Goal: Task Accomplishment & Management: Manage account settings

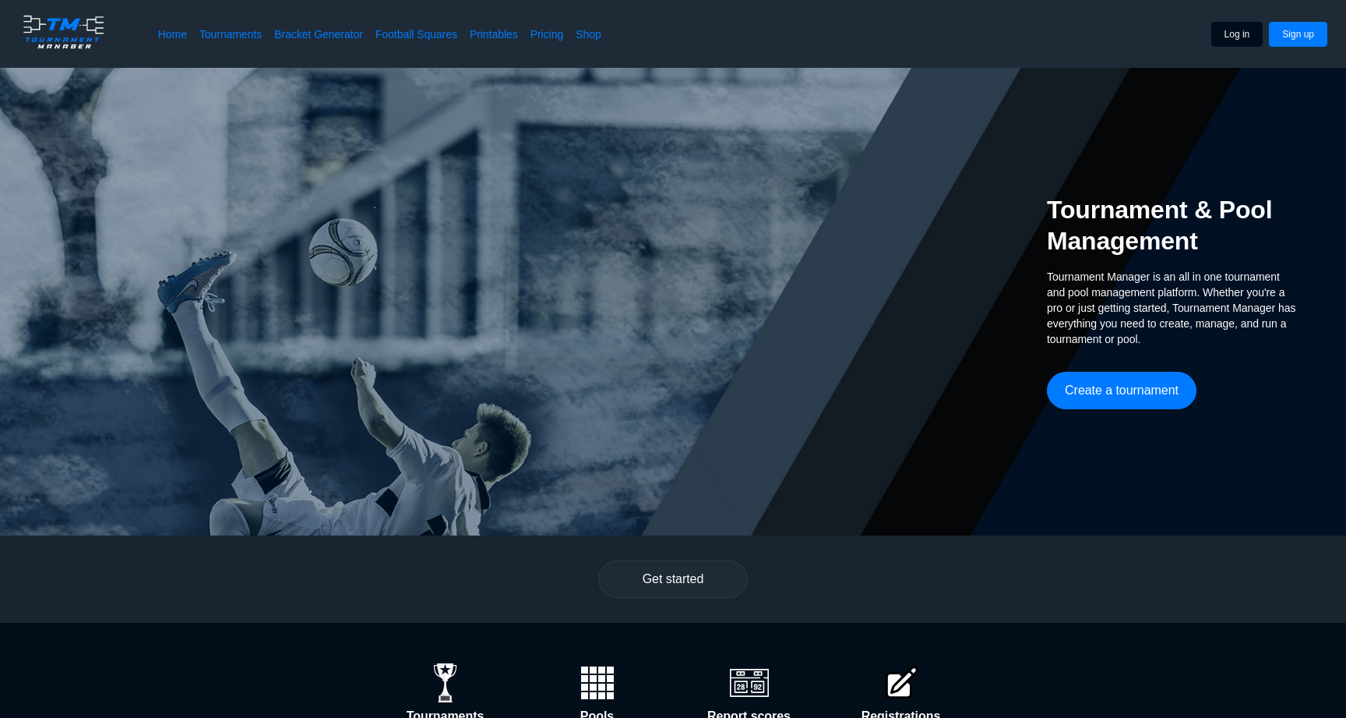
click at [1238, 34] on button "Log in" at bounding box center [1238, 34] width 52 height 25
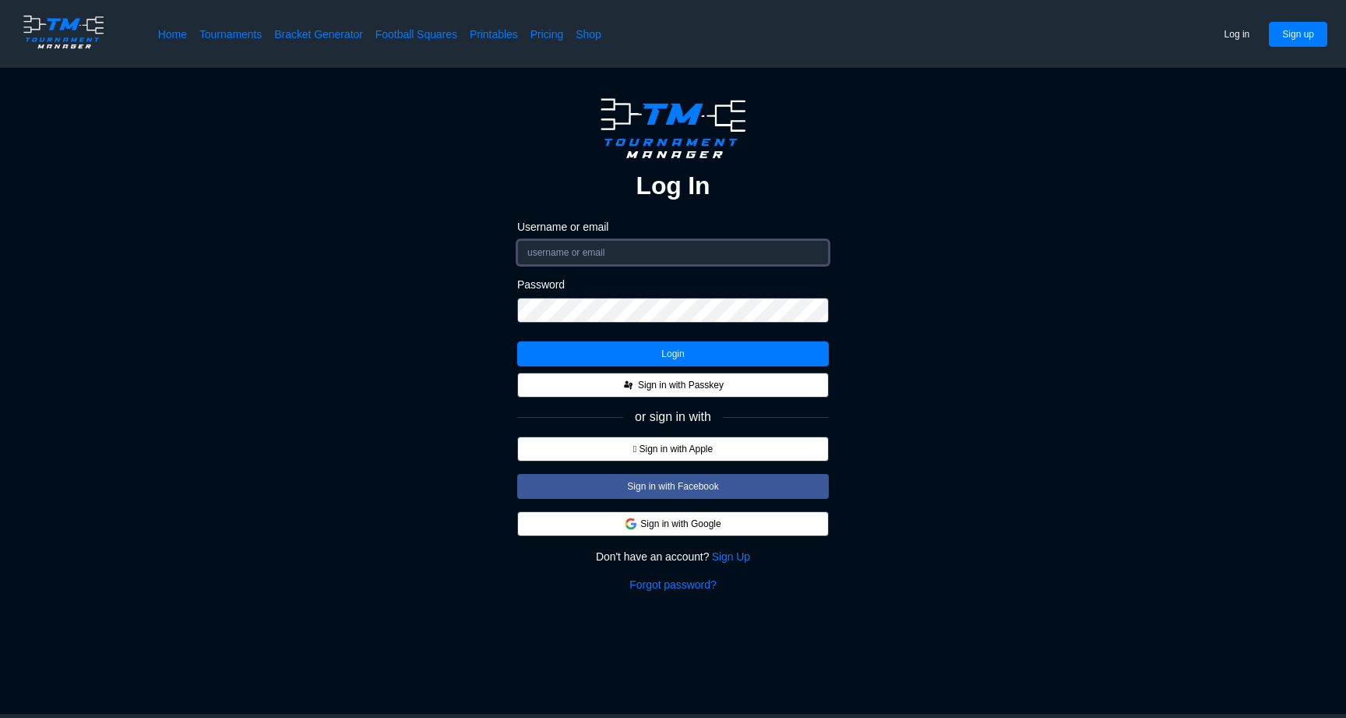
type input "matt"
click at [594, 351] on button "Login" at bounding box center [673, 353] width 312 height 25
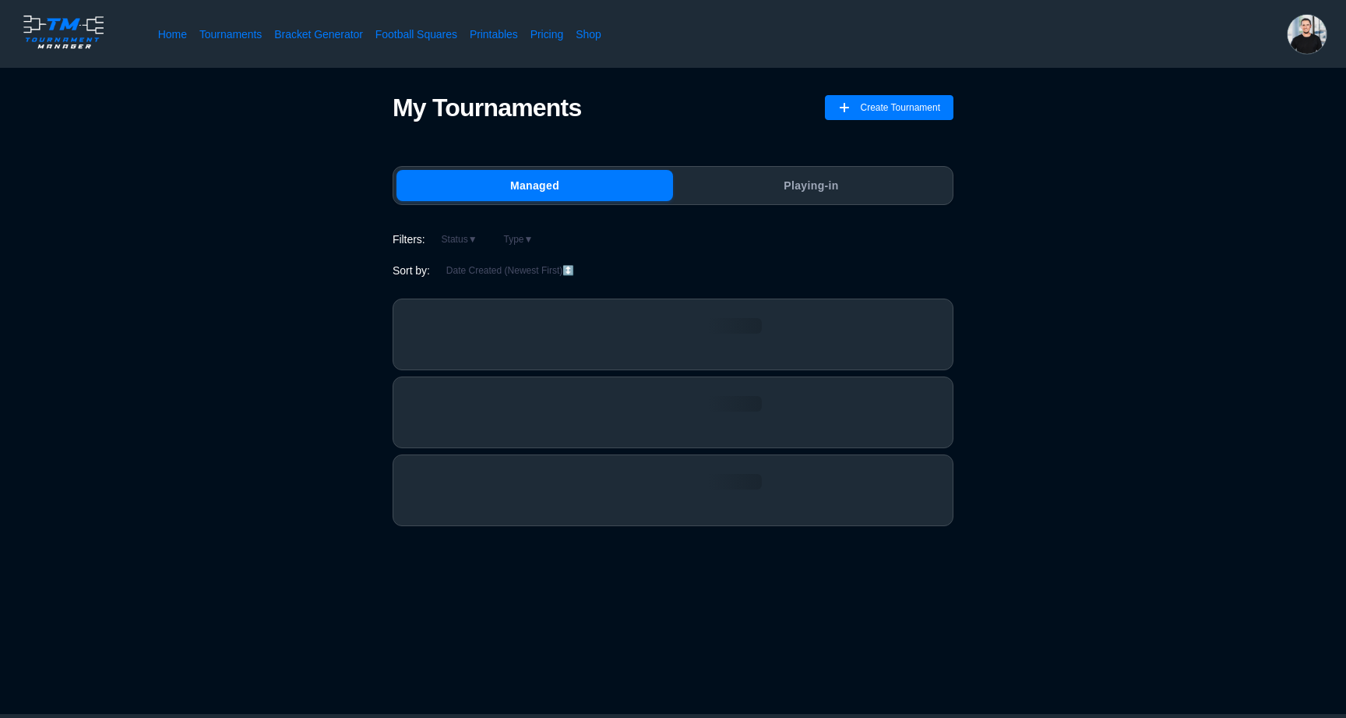
click at [1299, 31] on img at bounding box center [1307, 34] width 39 height 39
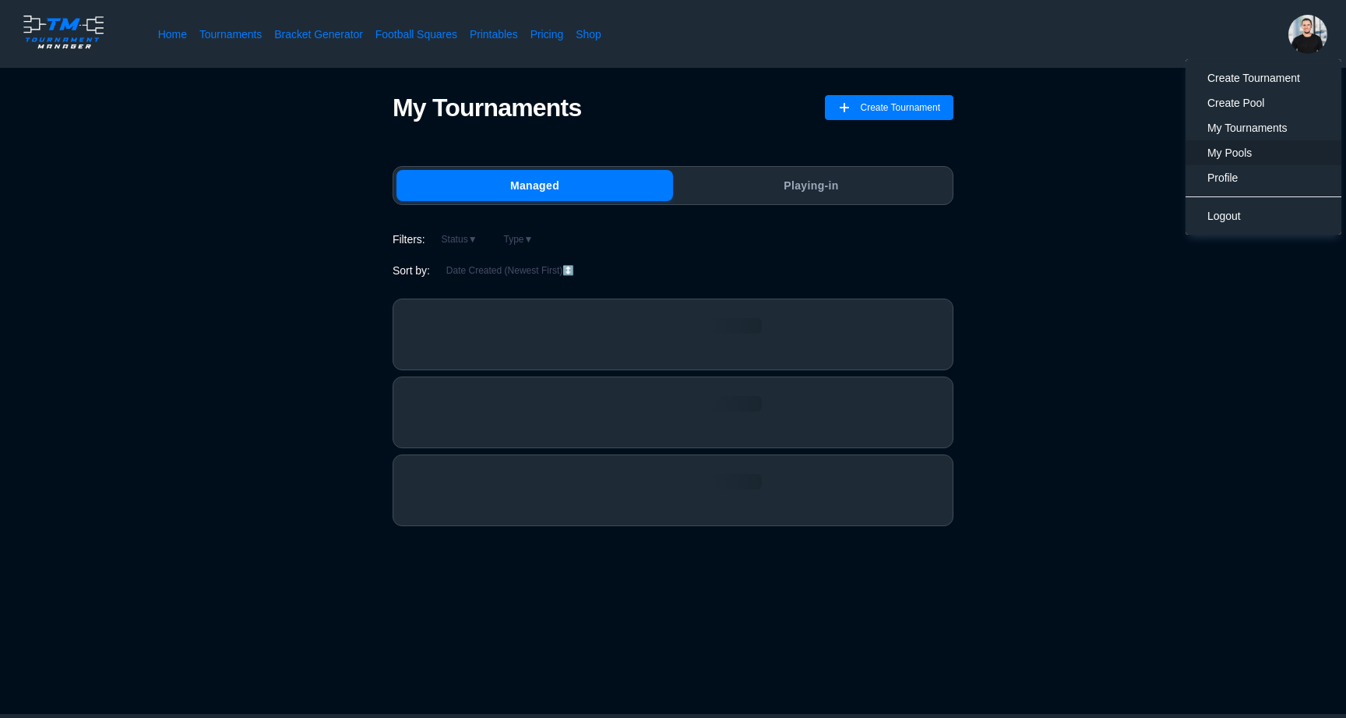
click at [1229, 160] on span "My Pools" at bounding box center [1264, 153] width 112 height 16
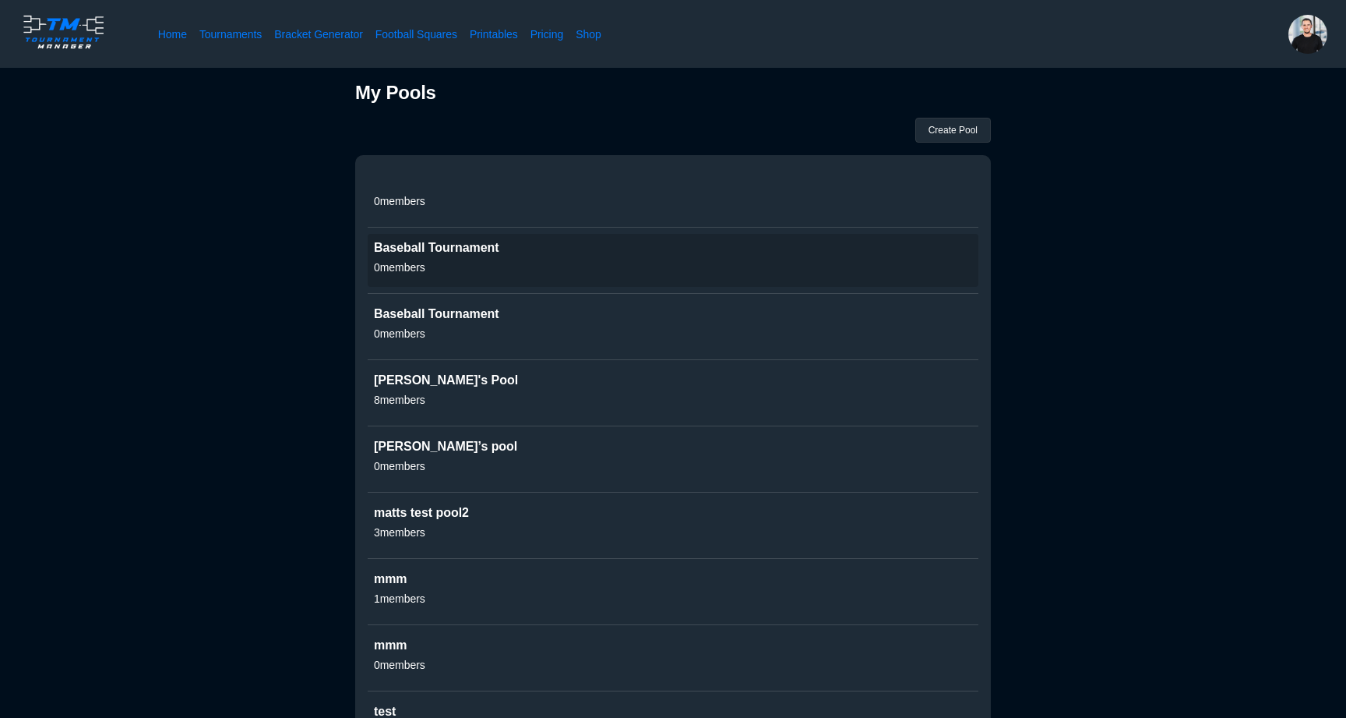
click at [458, 251] on h2 "Baseball Tournament" at bounding box center [436, 248] width 125 height 16
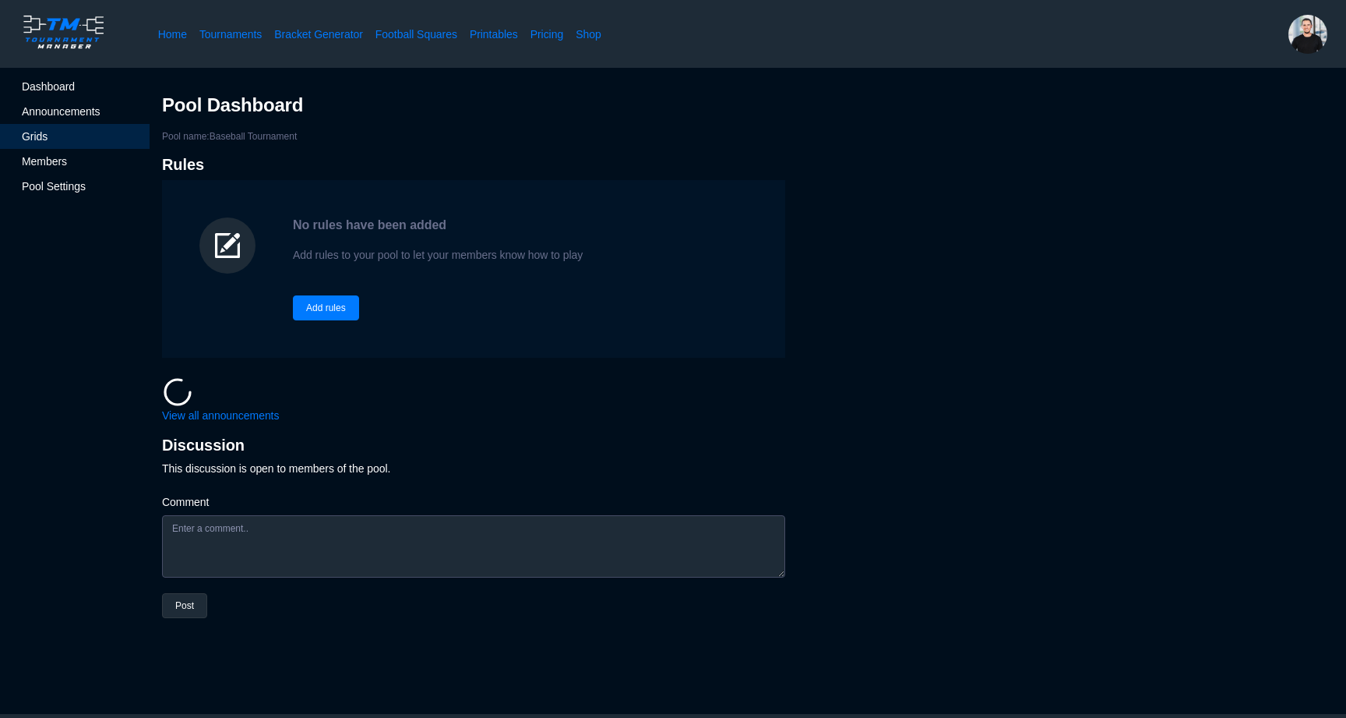
click at [75, 128] on div "Grids" at bounding box center [75, 136] width 150 height 25
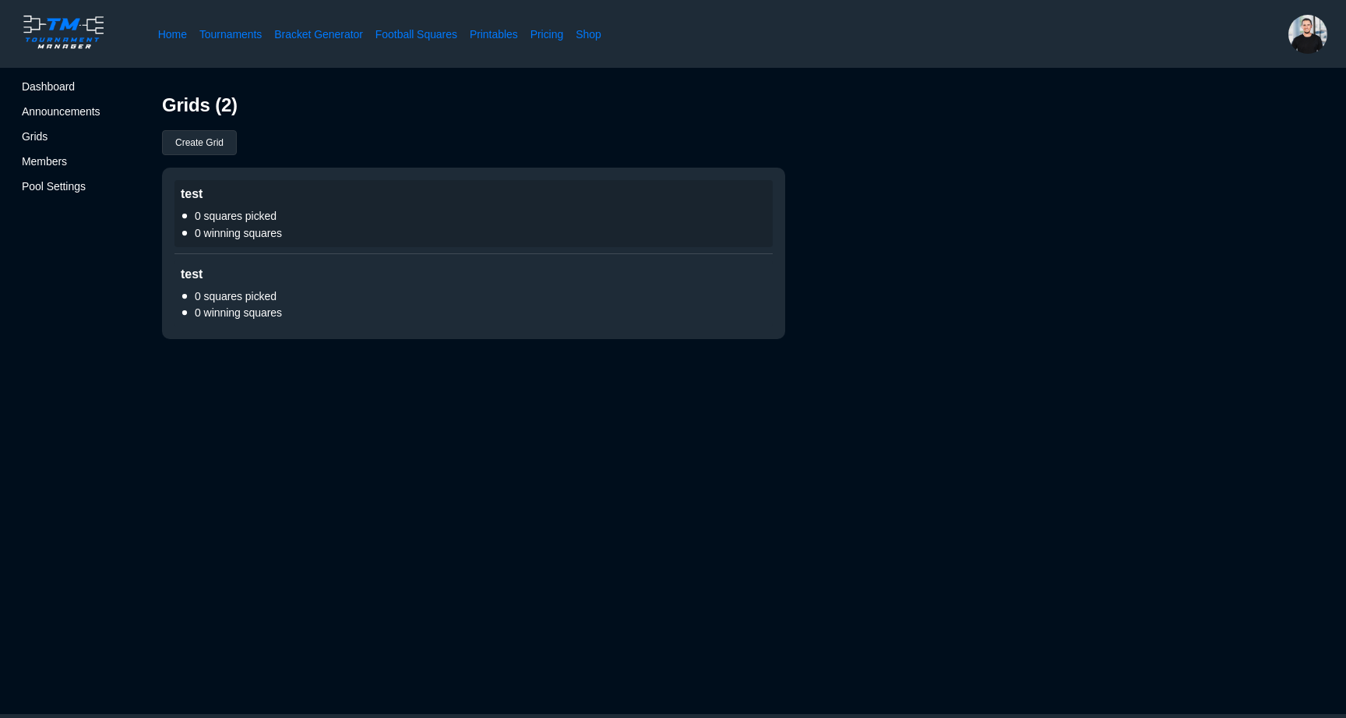
click at [236, 232] on span "0 winning squares" at bounding box center [474, 233] width 586 height 16
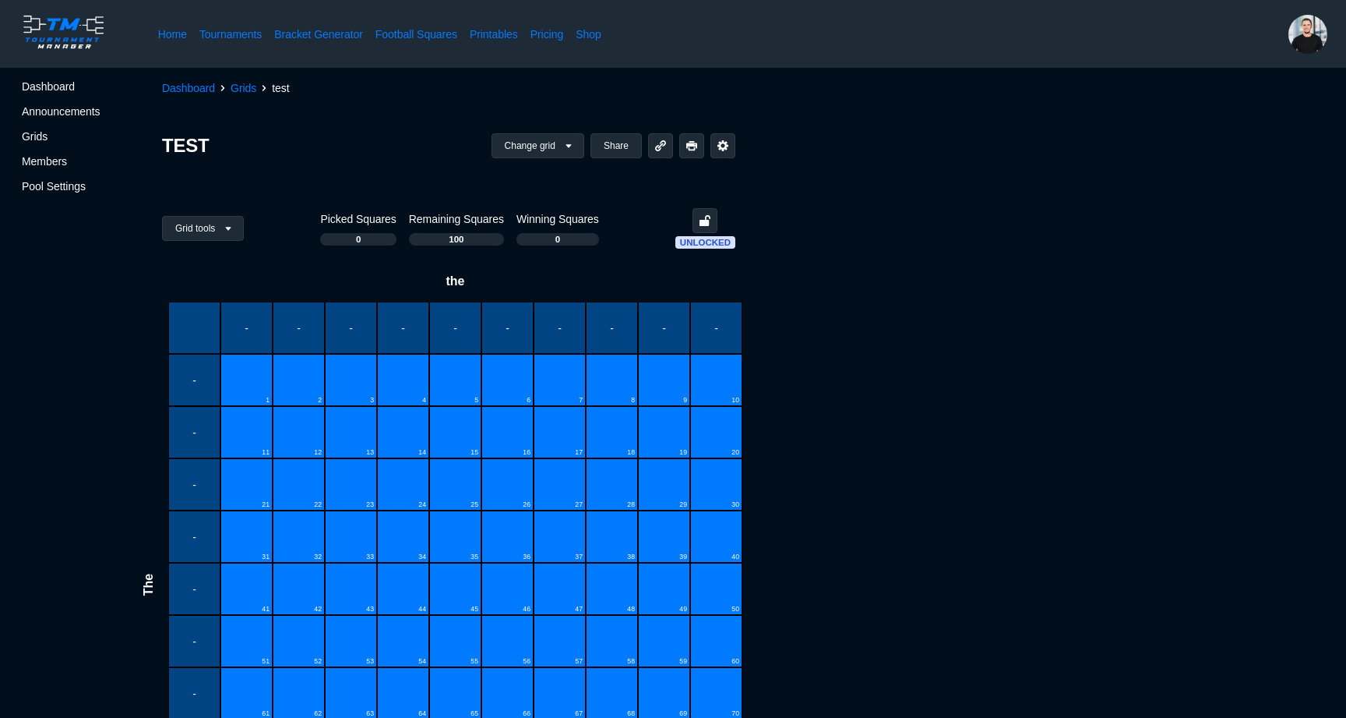
click at [254, 367] on div "1" at bounding box center [247, 380] width 52 height 52
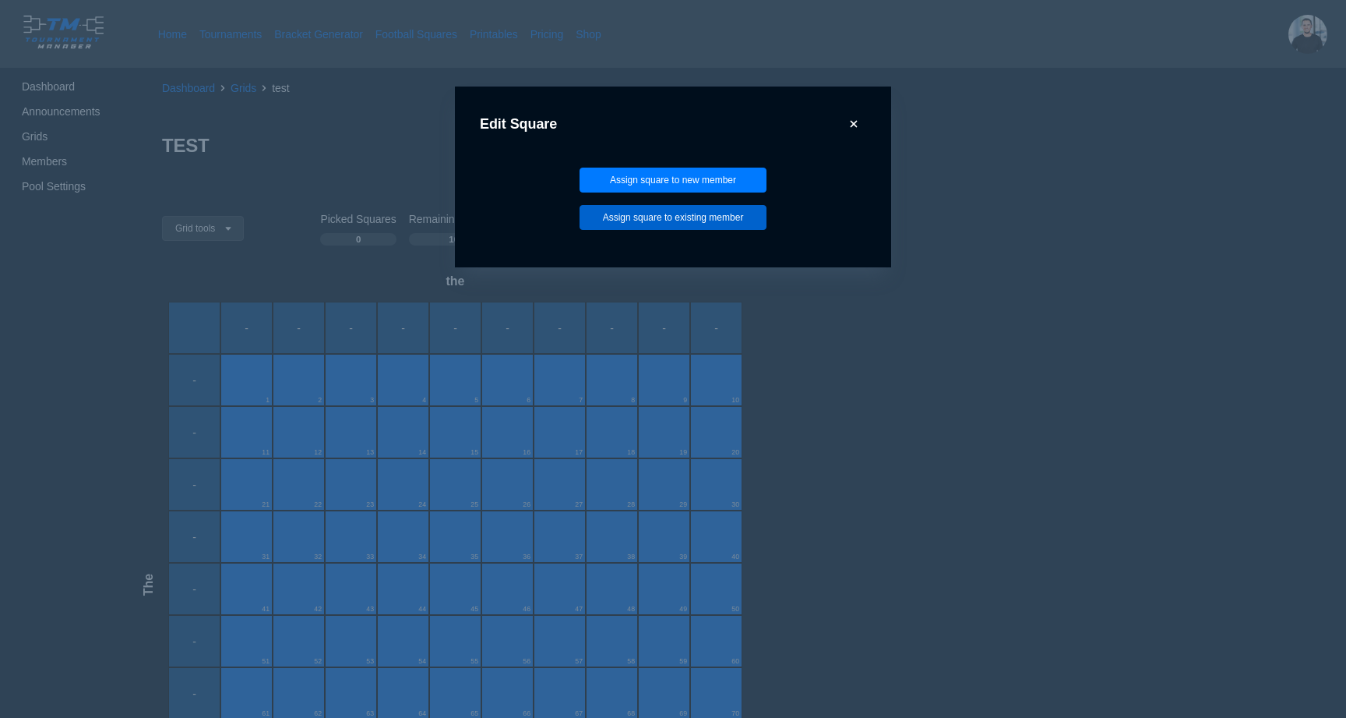
click at [641, 214] on button "Assign square to existing member" at bounding box center [673, 217] width 187 height 25
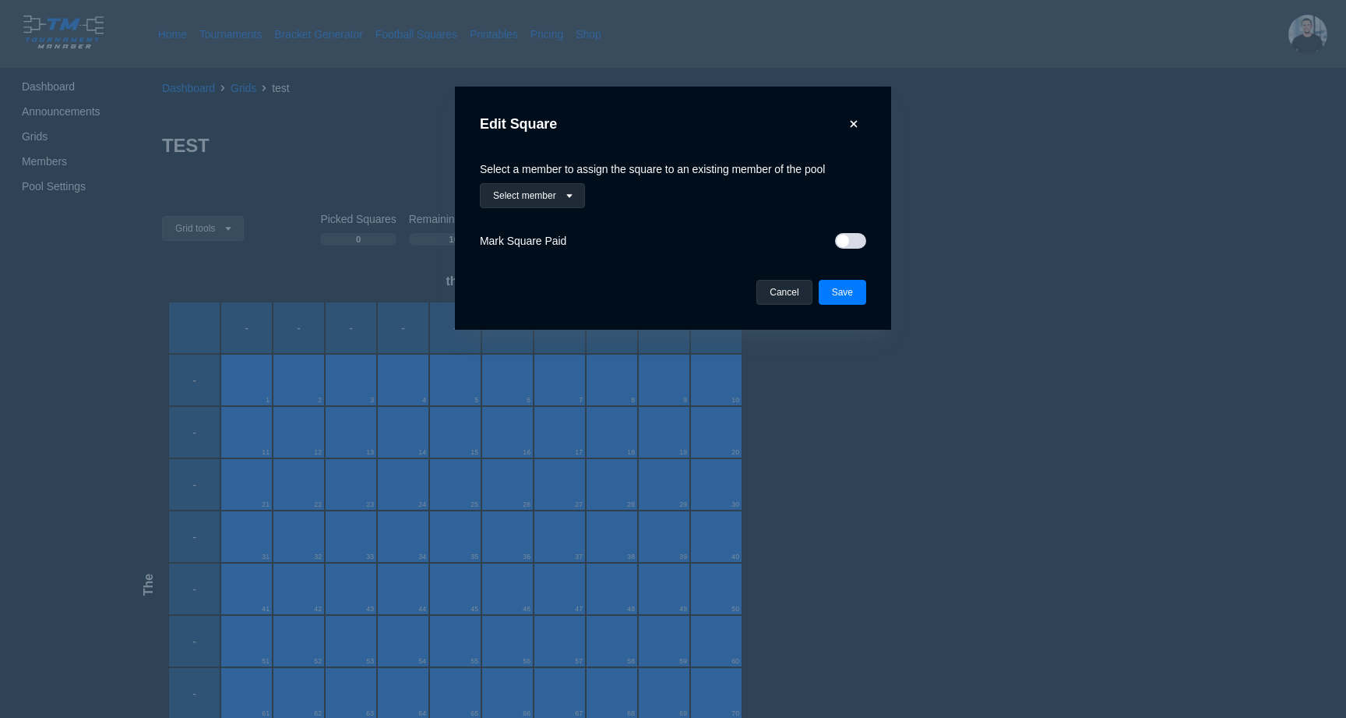
click at [556, 209] on div "Select a member to assign the square to an existing member of the pool Select m…" at bounding box center [673, 208] width 386 height 94
click at [555, 198] on button "Select member" at bounding box center [532, 195] width 105 height 25
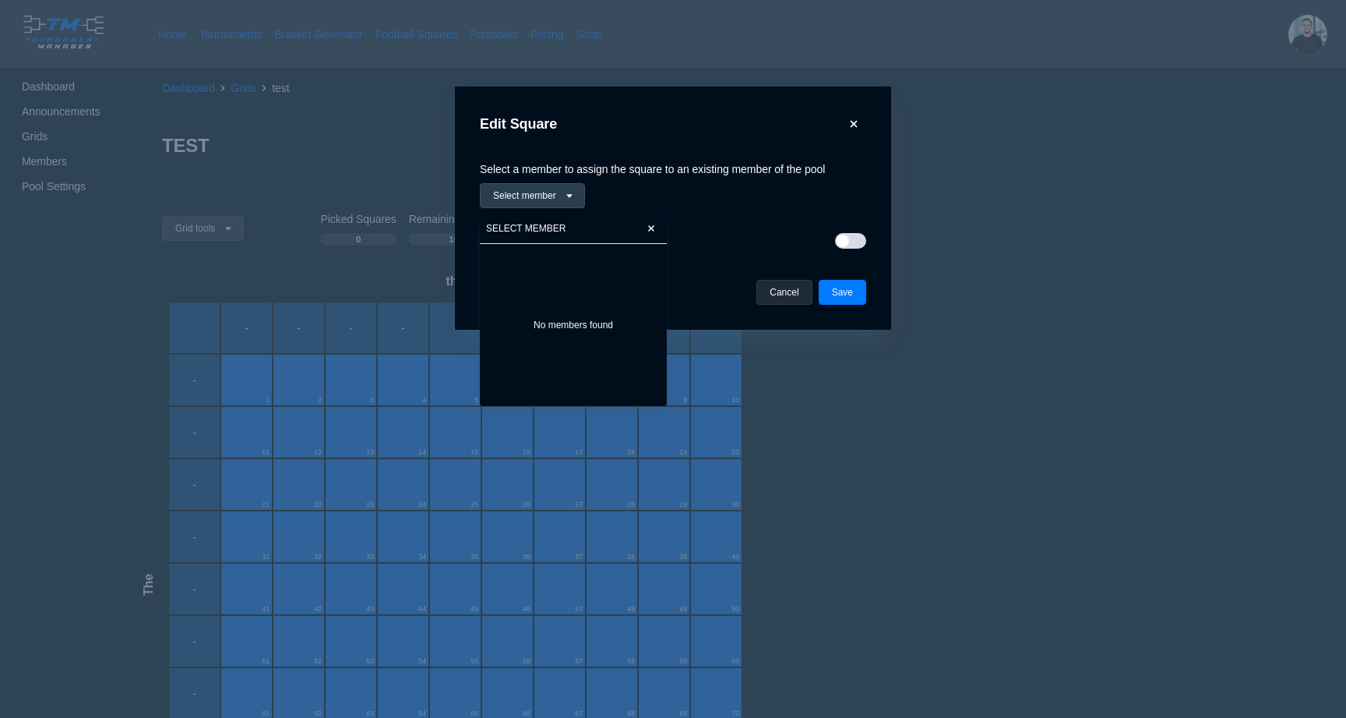
click at [555, 198] on button "Select member" at bounding box center [532, 195] width 105 height 25
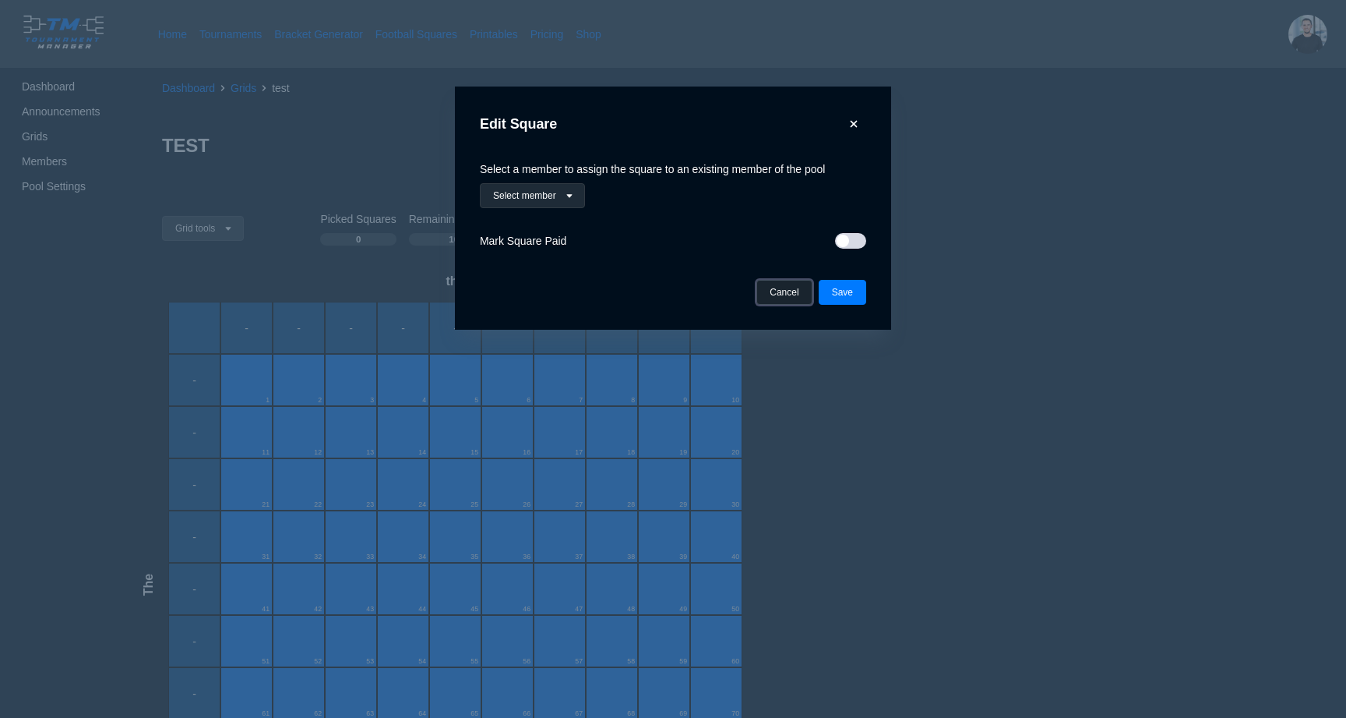
click at [782, 291] on button "Cancel" at bounding box center [784, 292] width 55 height 25
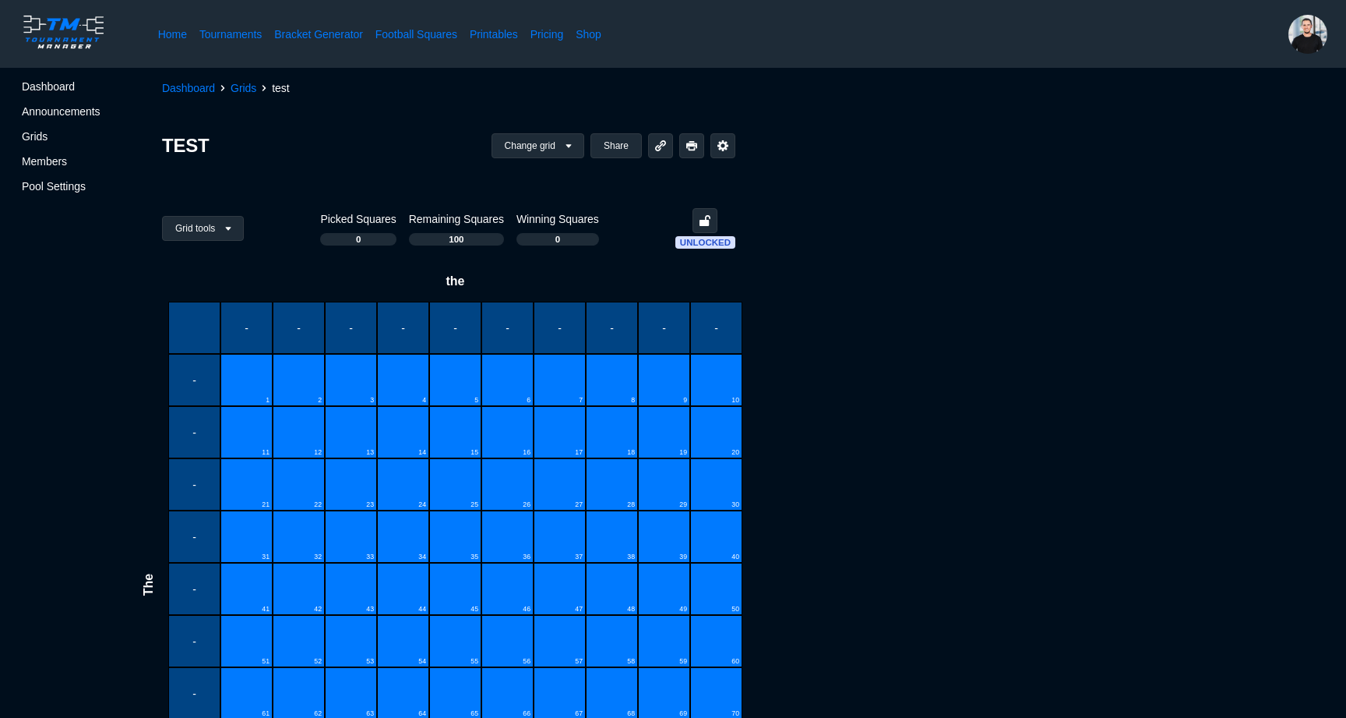
click at [245, 380] on div "1" at bounding box center [247, 380] width 52 height 52
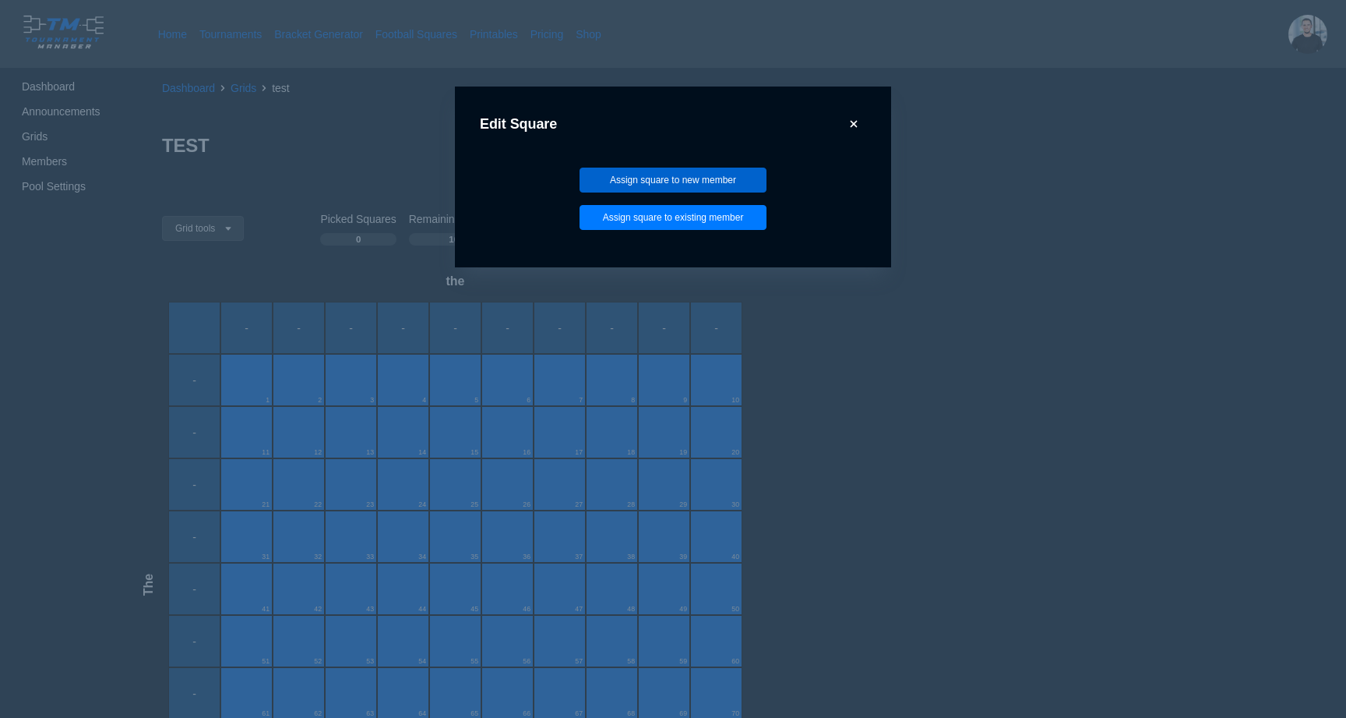
click at [619, 178] on button "Assign square to new member" at bounding box center [673, 180] width 187 height 25
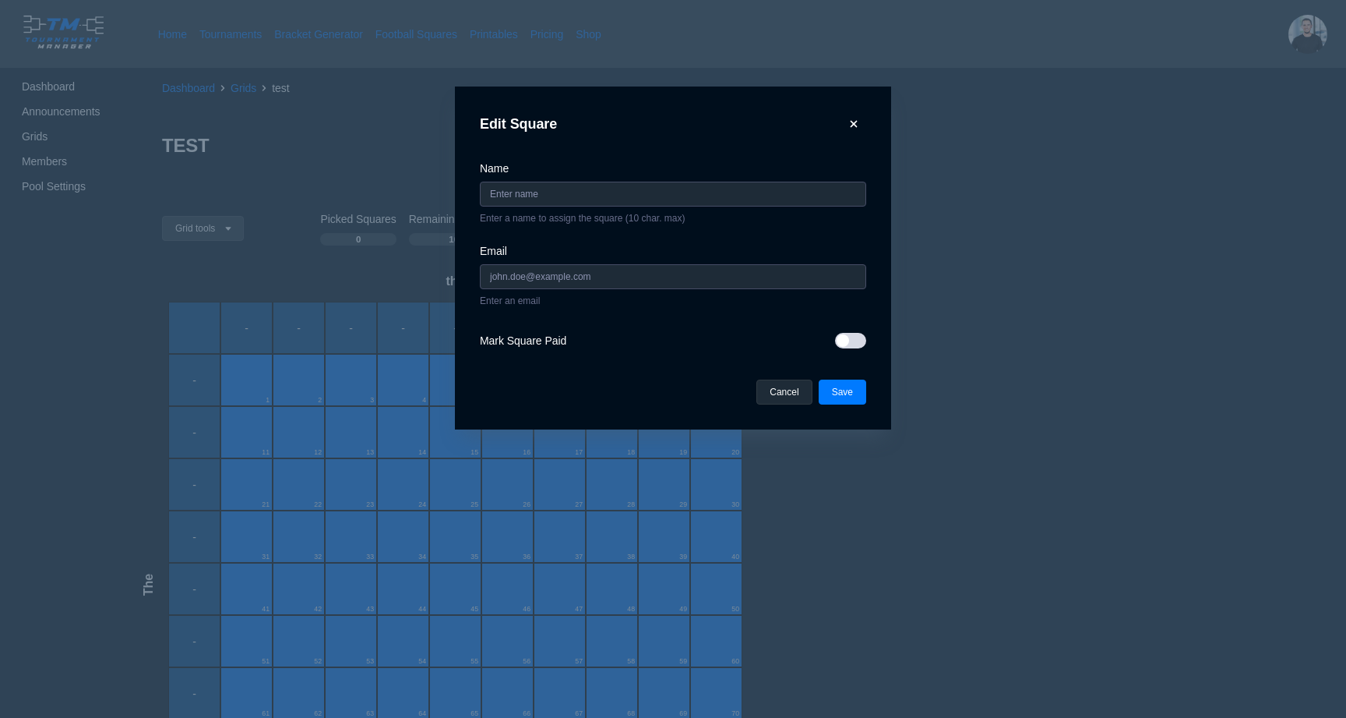
click at [555, 208] on div "Name Enter a name to assign the square (10 char. max)" at bounding box center [673, 193] width 386 height 64
type input "matt"
type input "[EMAIL_ADDRESS][DOMAIN_NAME]"
click at [838, 396] on button "Save" at bounding box center [843, 391] width 48 height 25
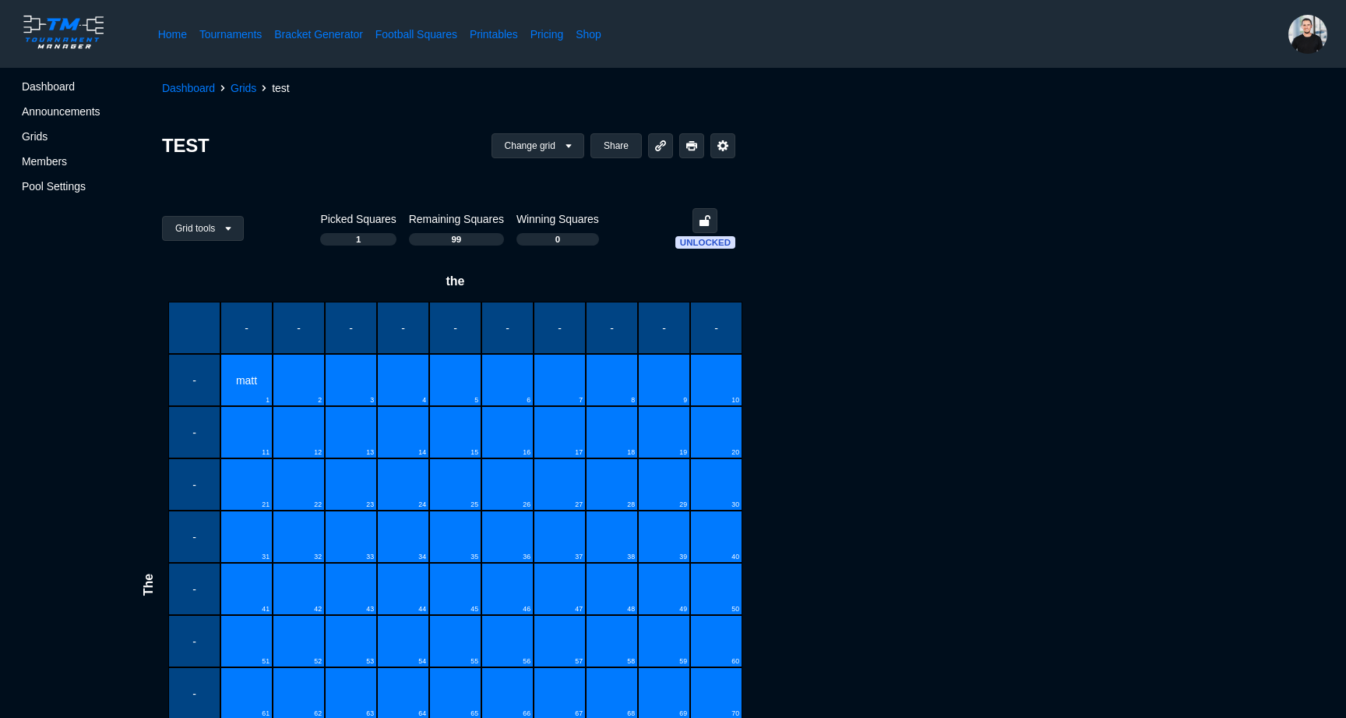
click at [307, 374] on div "2" at bounding box center [299, 380] width 52 height 52
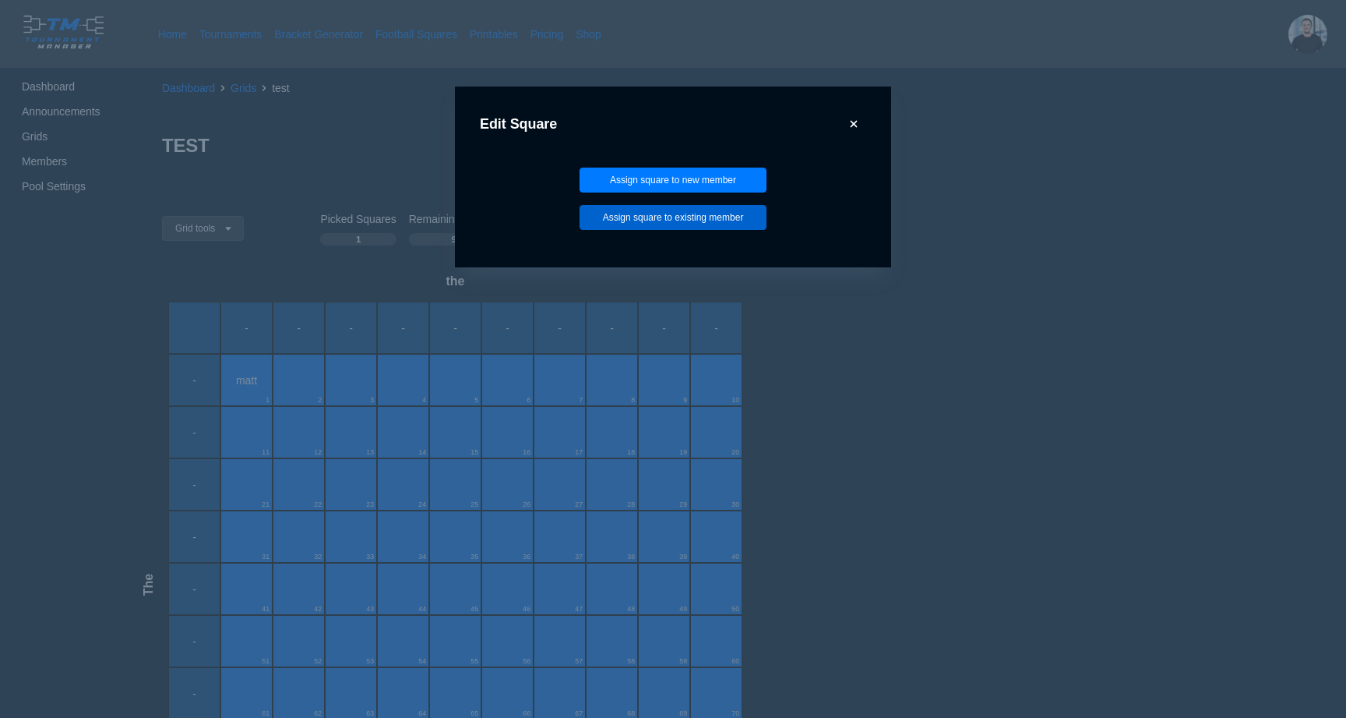
click at [643, 206] on button "Assign square to existing member" at bounding box center [673, 217] width 187 height 25
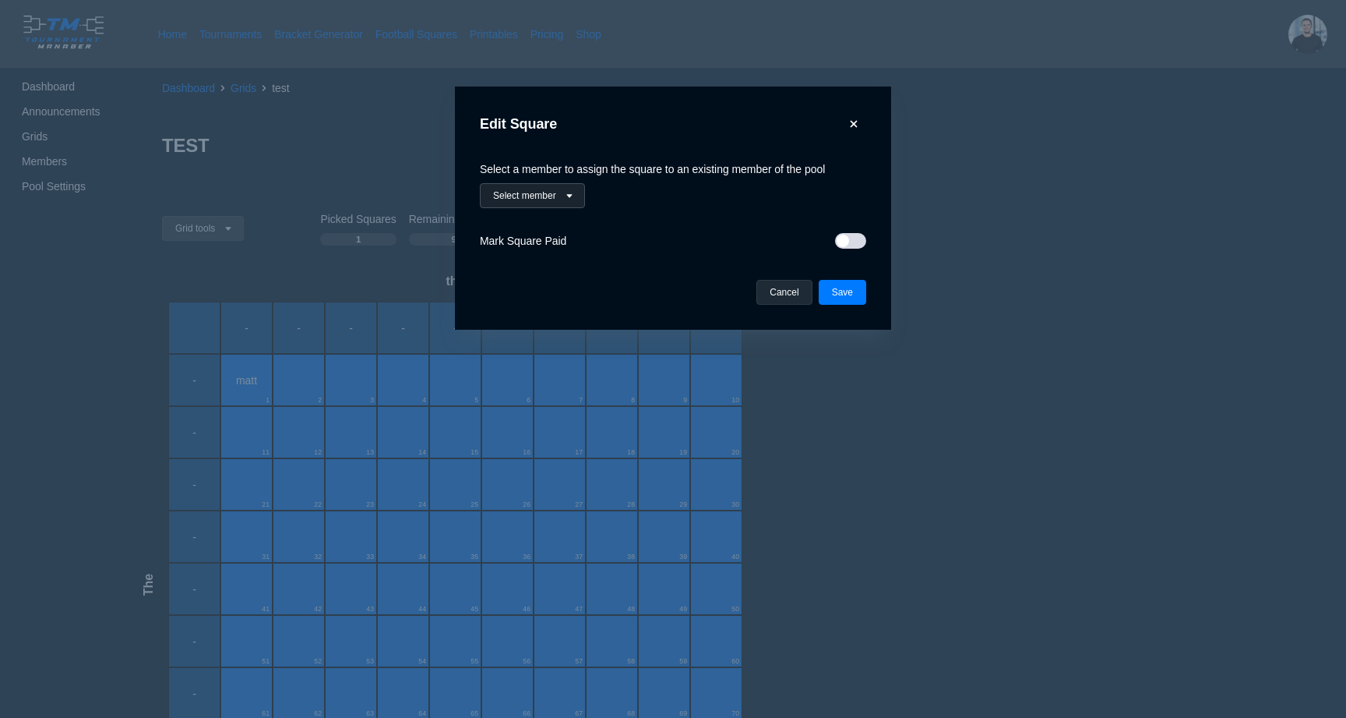
click at [494, 198] on button "Select member" at bounding box center [532, 195] width 105 height 25
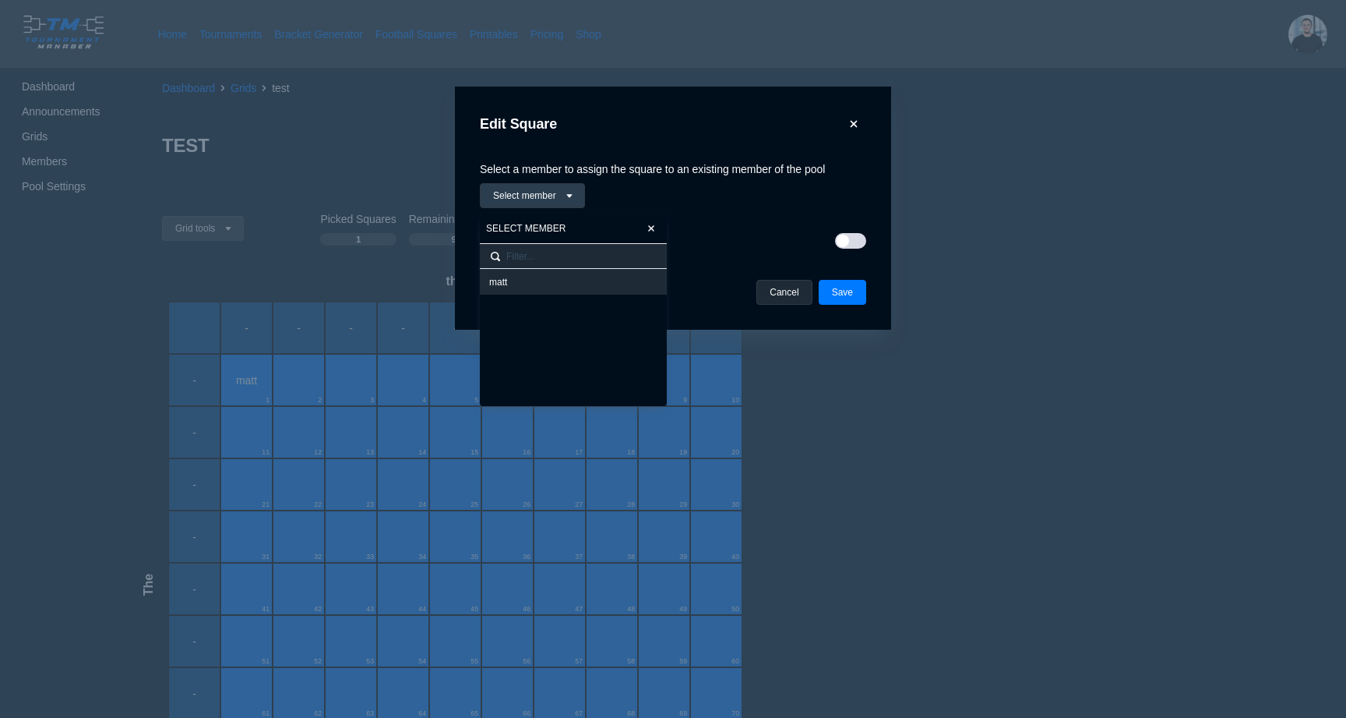
click at [502, 277] on div "matt" at bounding box center [573, 282] width 168 height 12
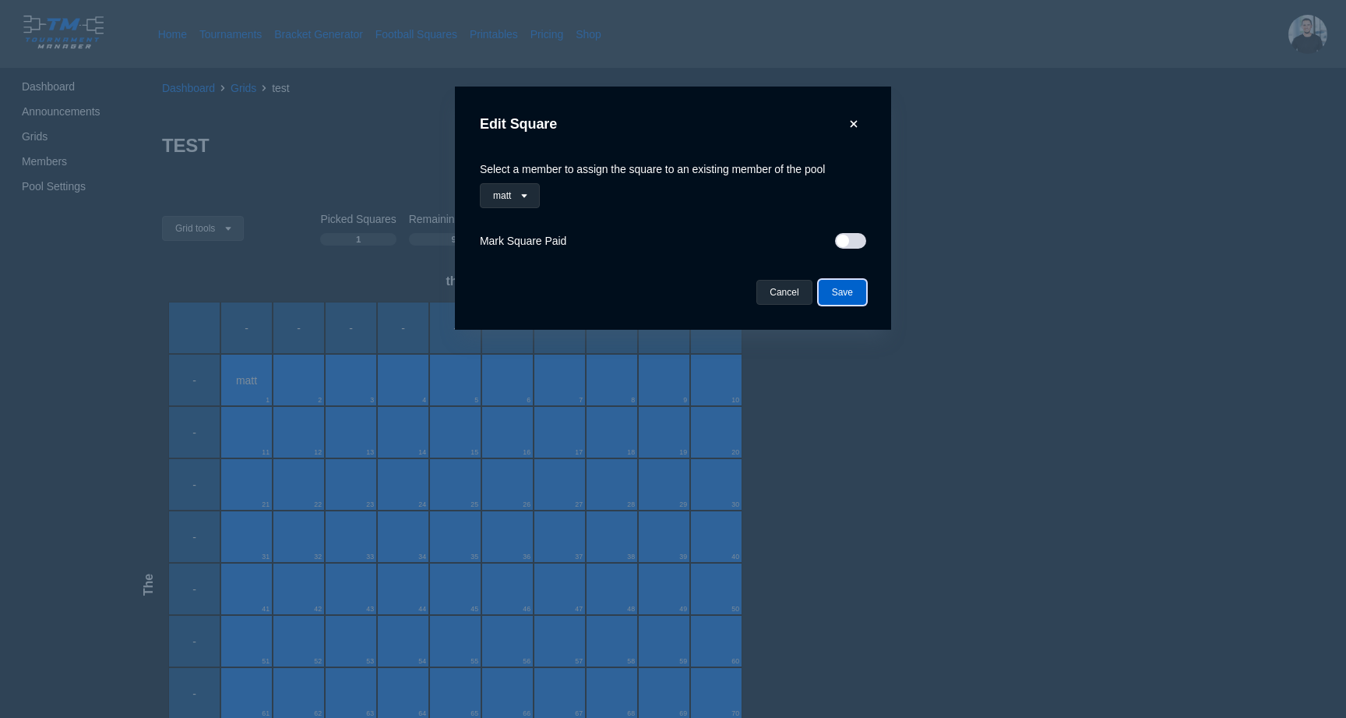
click at [841, 285] on button "Save" at bounding box center [843, 292] width 48 height 25
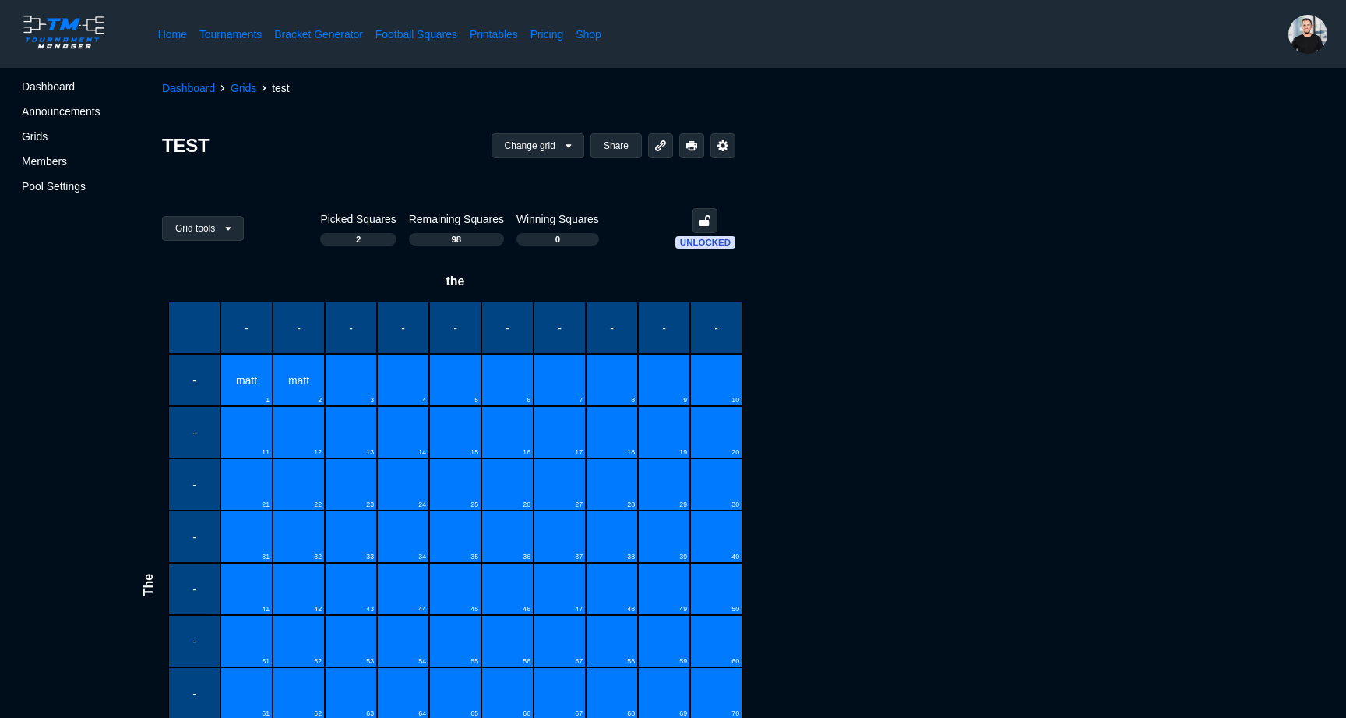
click at [351, 379] on div "3" at bounding box center [351, 380] width 52 height 52
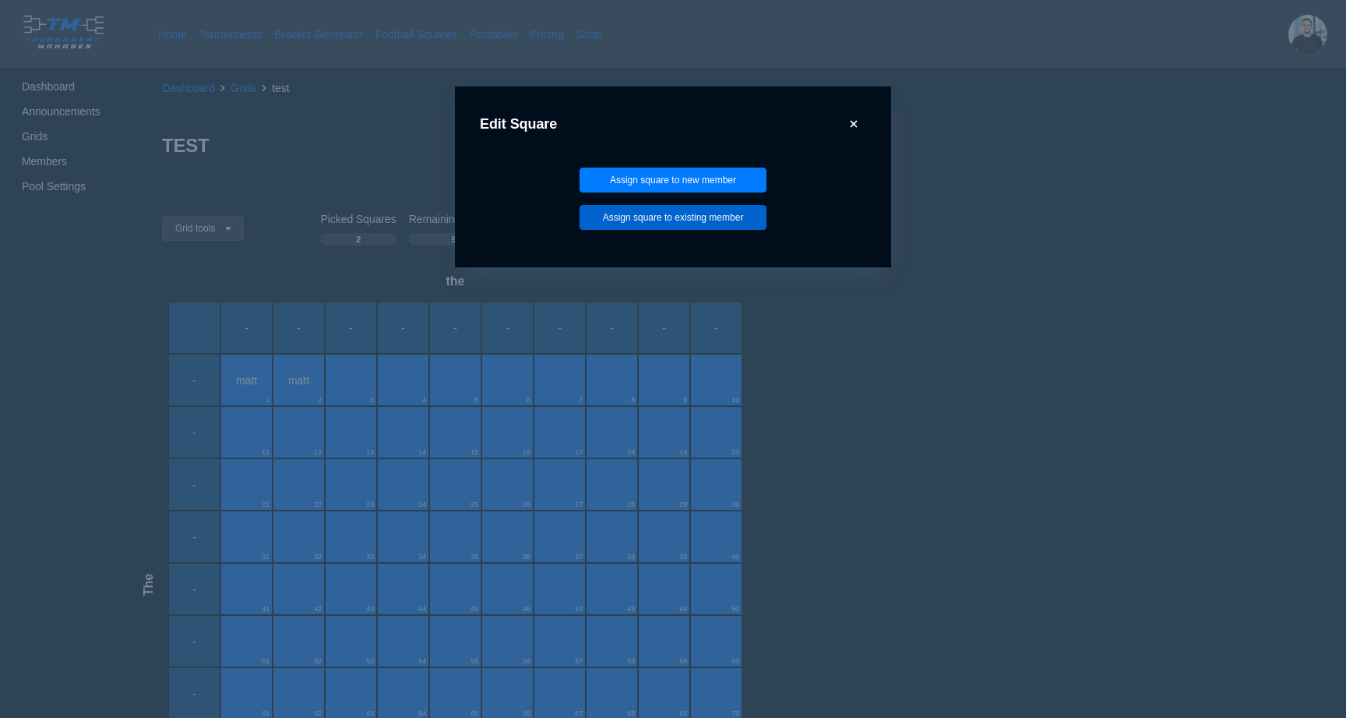
click at [672, 207] on button "Assign square to existing member" at bounding box center [673, 217] width 187 height 25
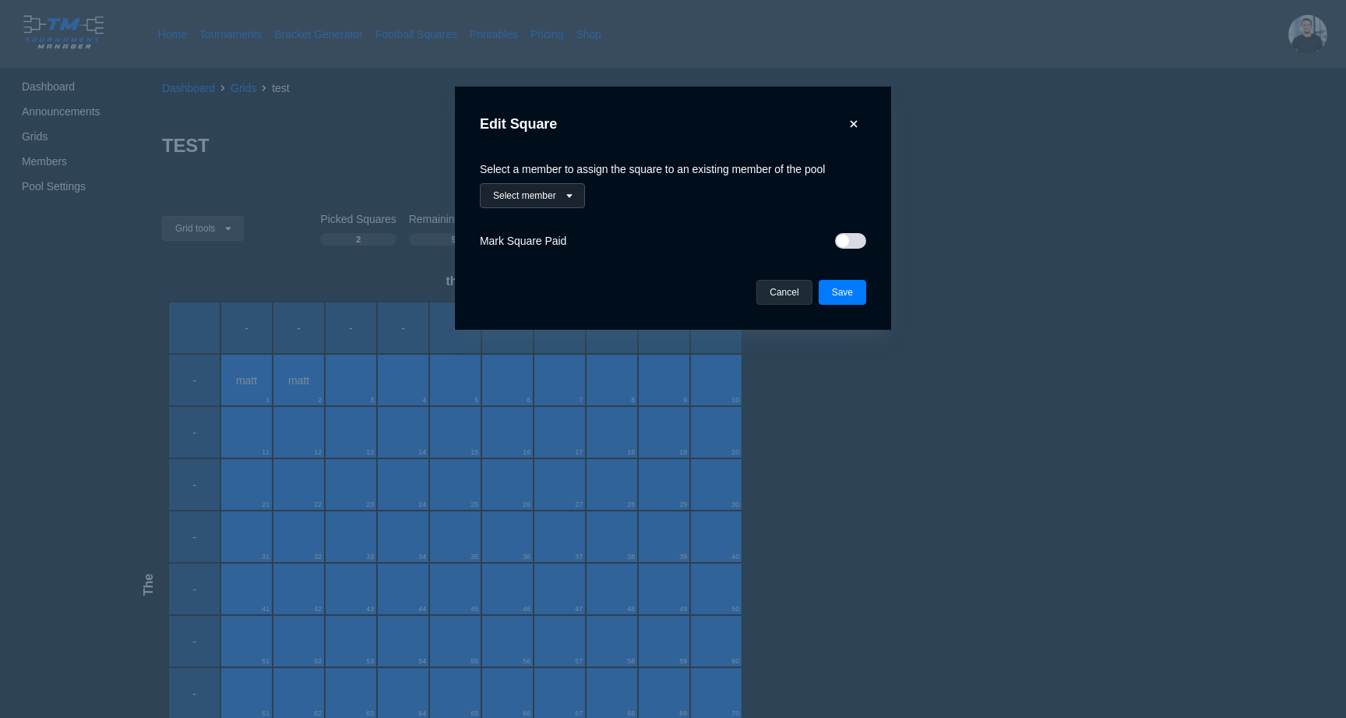
click at [541, 203] on button "Select member" at bounding box center [532, 195] width 105 height 25
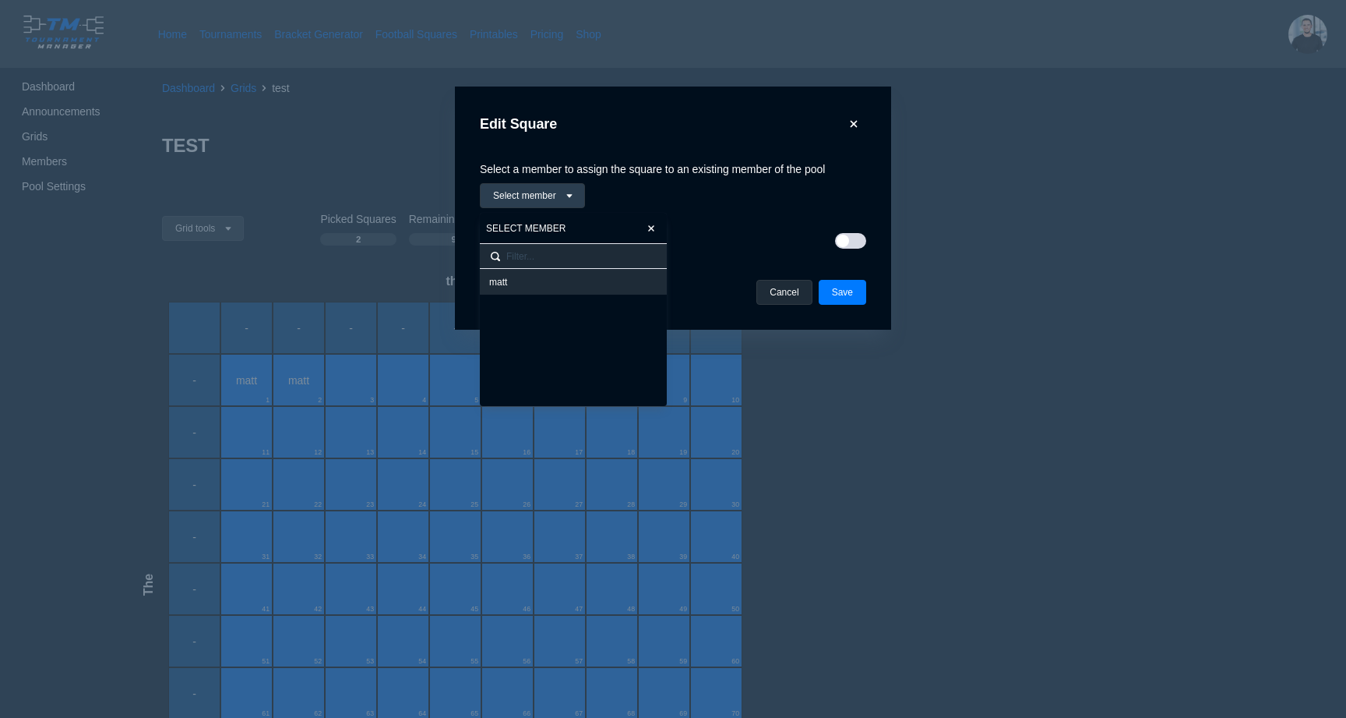
click at [535, 281] on div "matt" at bounding box center [573, 282] width 168 height 12
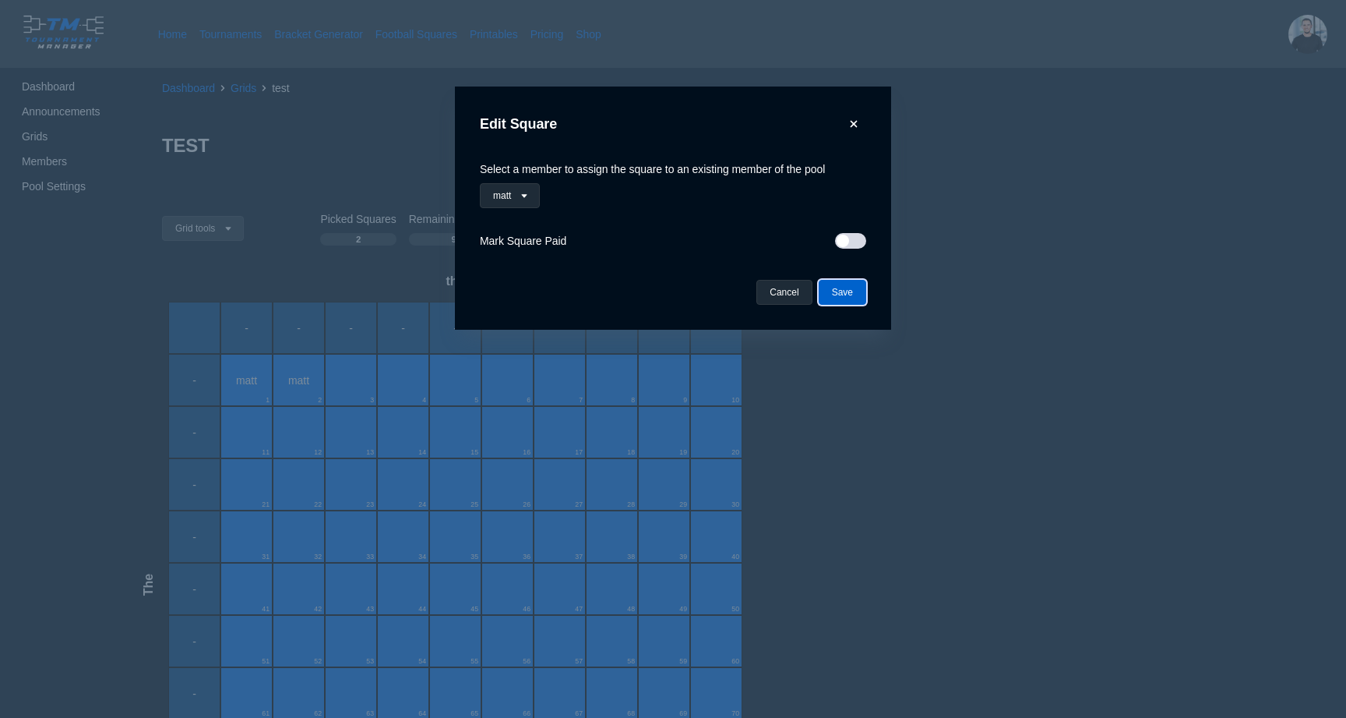
click at [835, 288] on button "Save" at bounding box center [843, 292] width 48 height 25
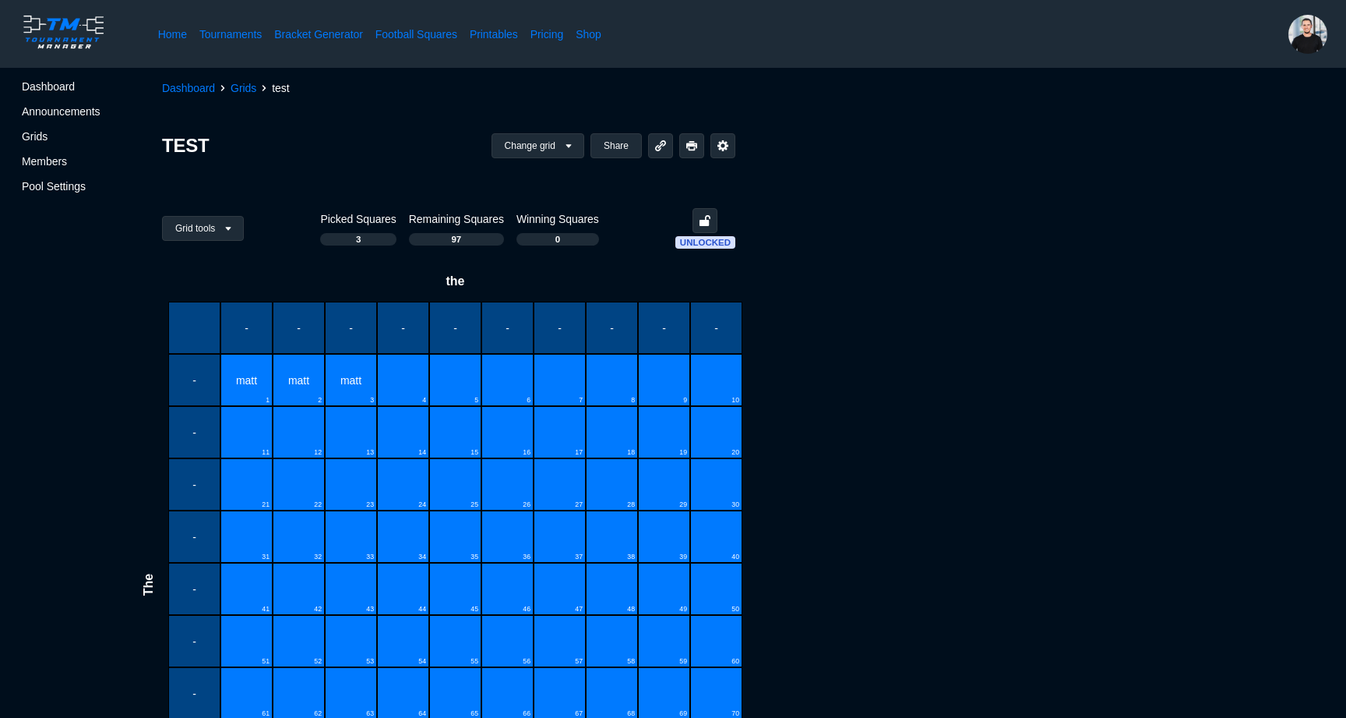
click at [397, 380] on div "4" at bounding box center [403, 380] width 52 height 52
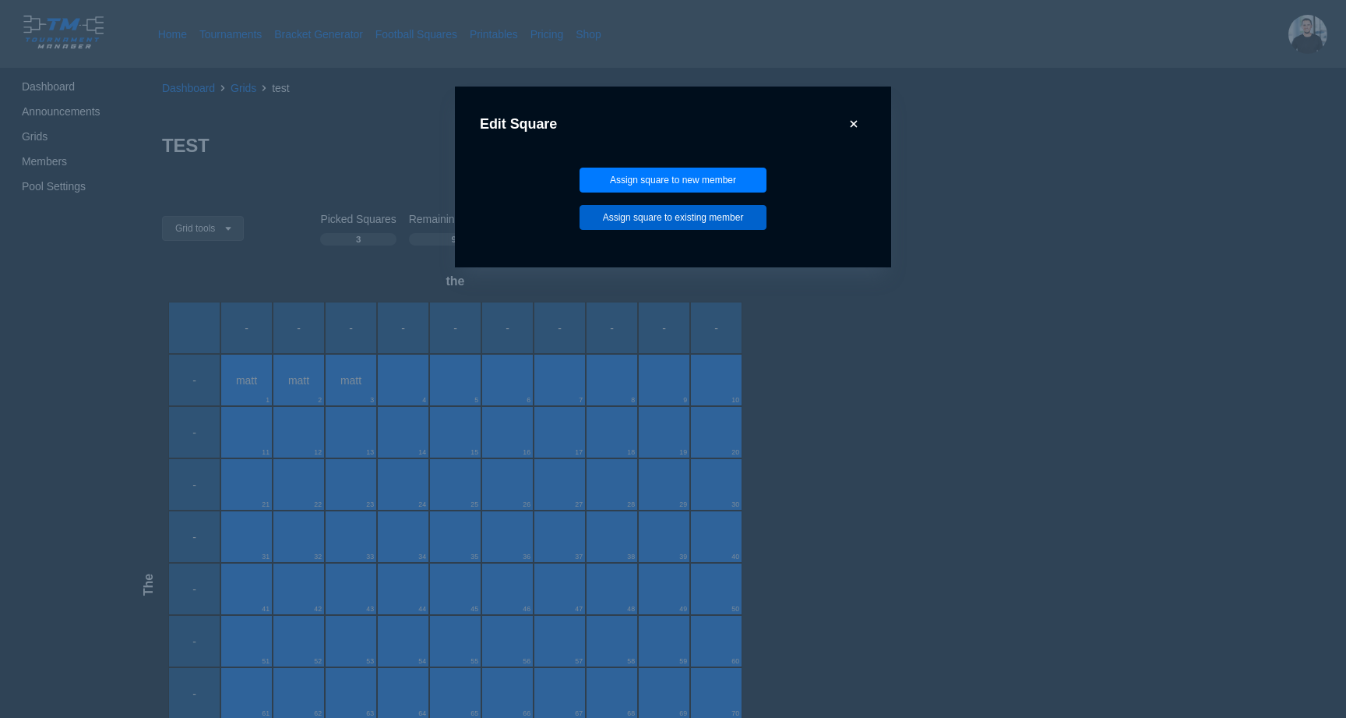
click at [633, 224] on button "Assign square to existing member" at bounding box center [673, 217] width 187 height 25
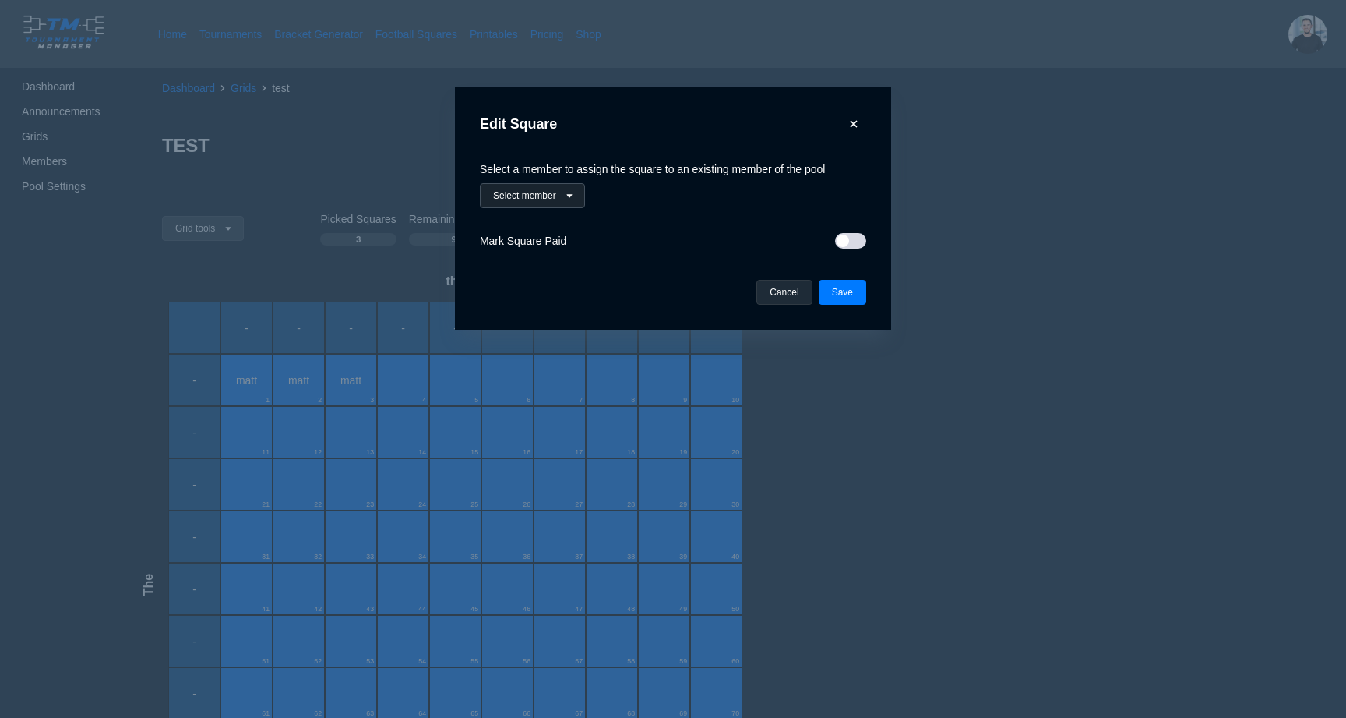
click at [531, 206] on button "Select member" at bounding box center [532, 195] width 105 height 25
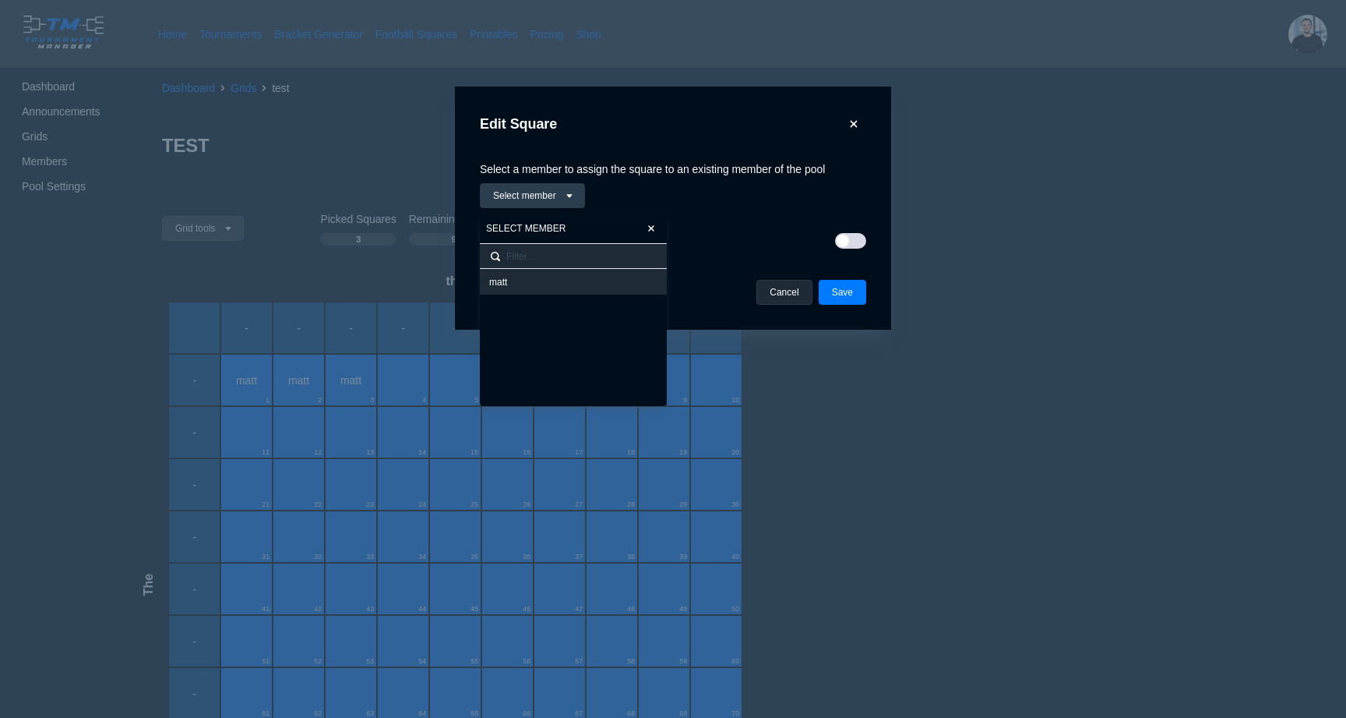
click at [545, 280] on div "matt" at bounding box center [573, 282] width 168 height 12
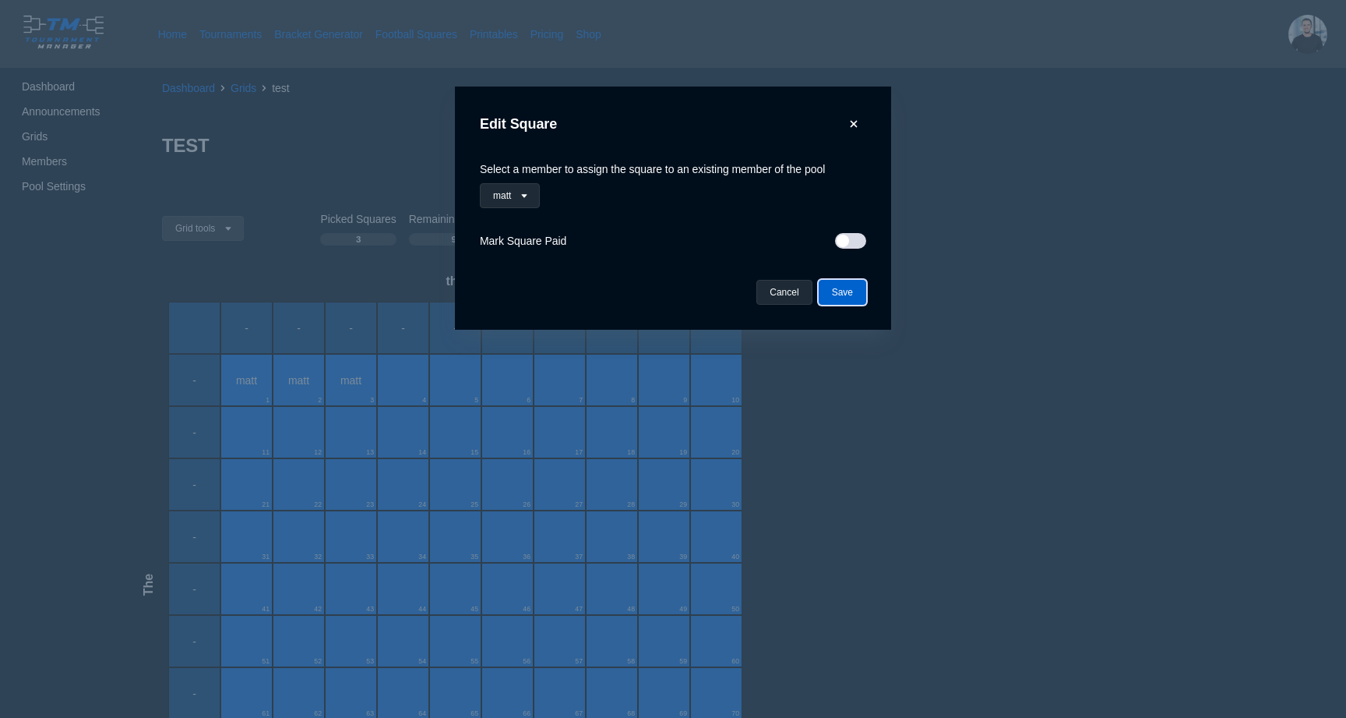
click at [849, 302] on button "Save" at bounding box center [843, 292] width 48 height 25
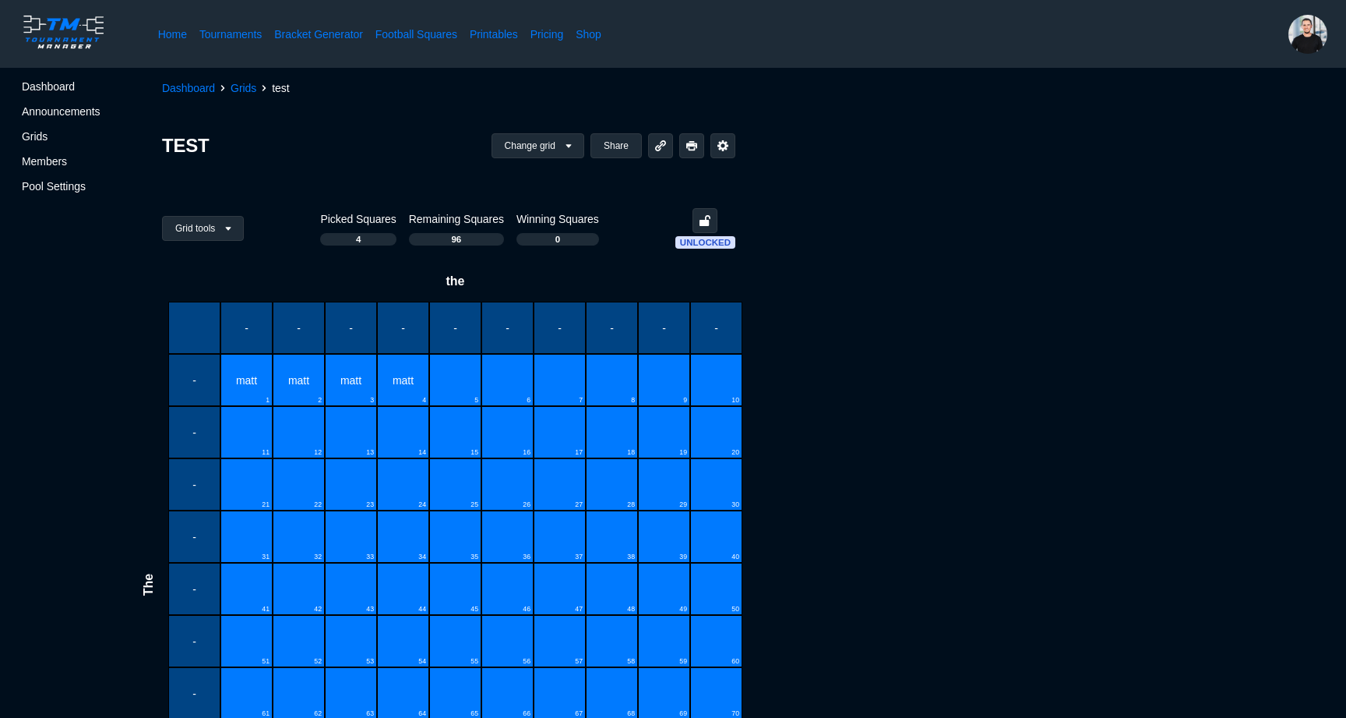
click at [457, 367] on div "5" at bounding box center [455, 380] width 52 height 52
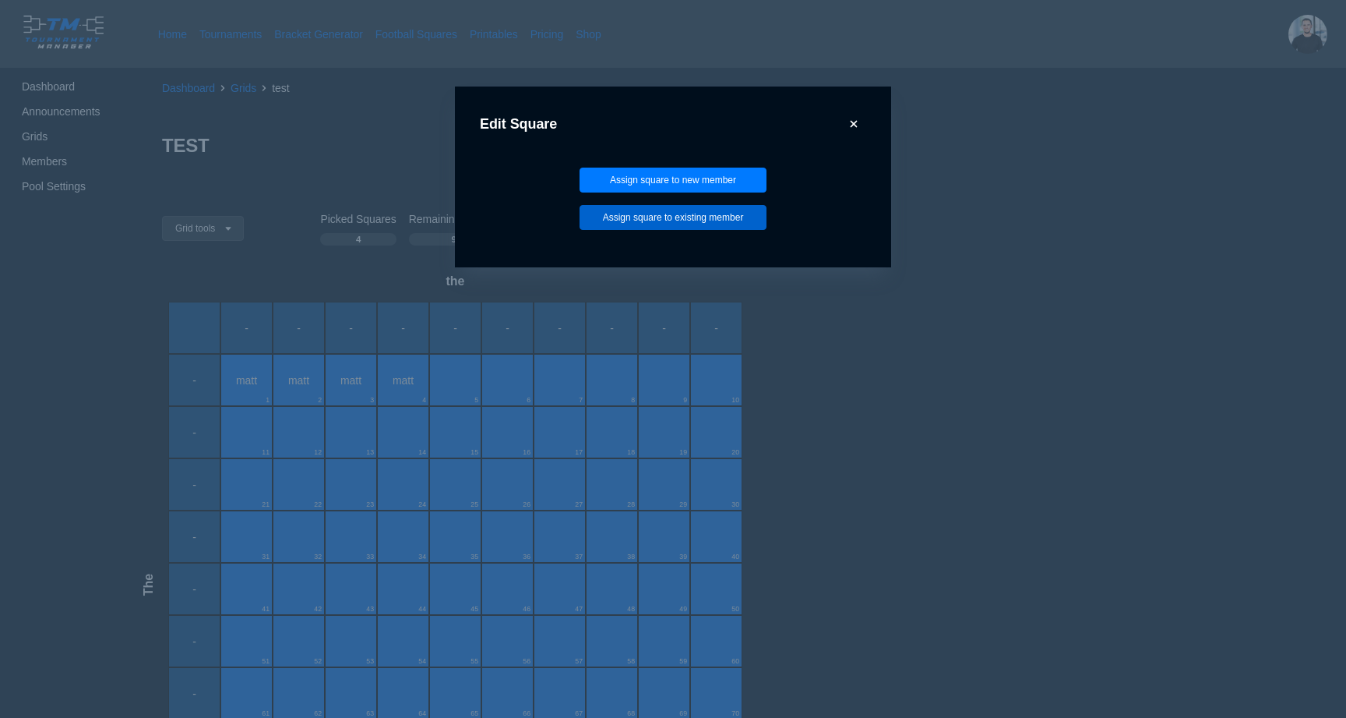
click at [722, 211] on button "Assign square to existing member" at bounding box center [673, 217] width 187 height 25
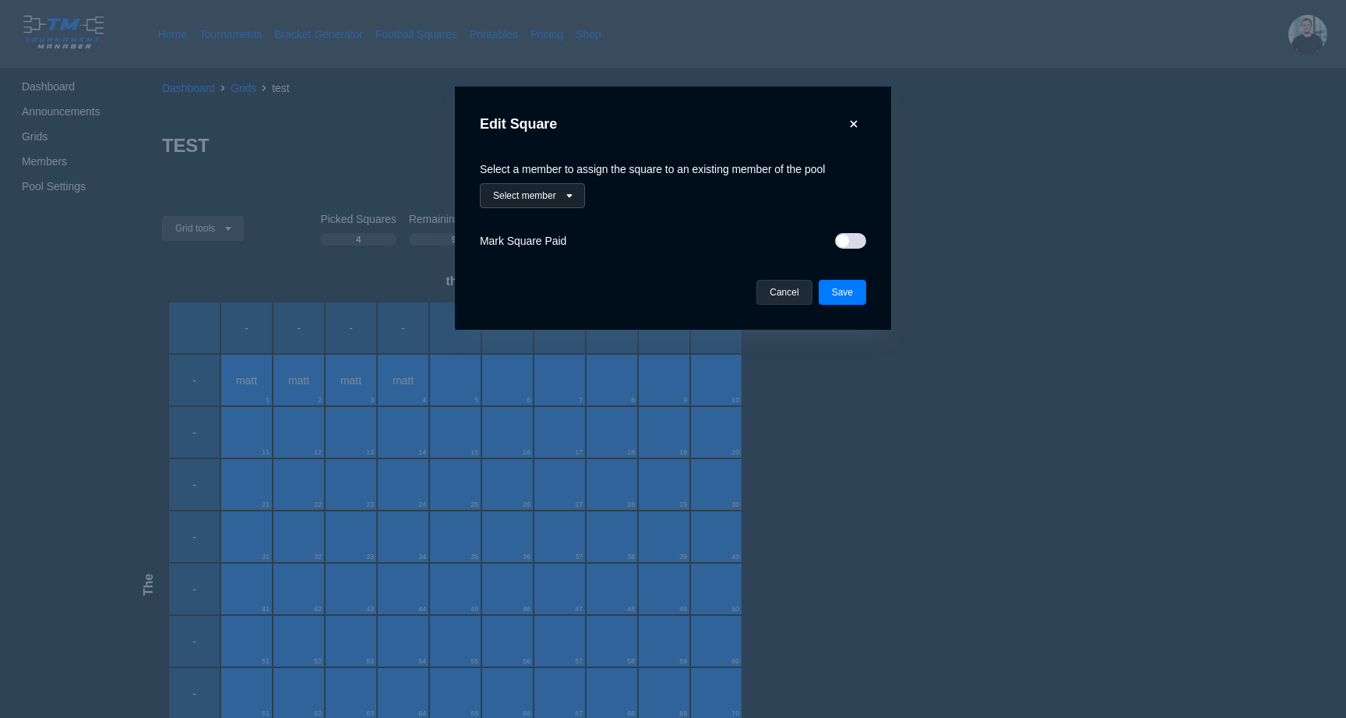
click at [552, 194] on button "Select member" at bounding box center [532, 195] width 105 height 25
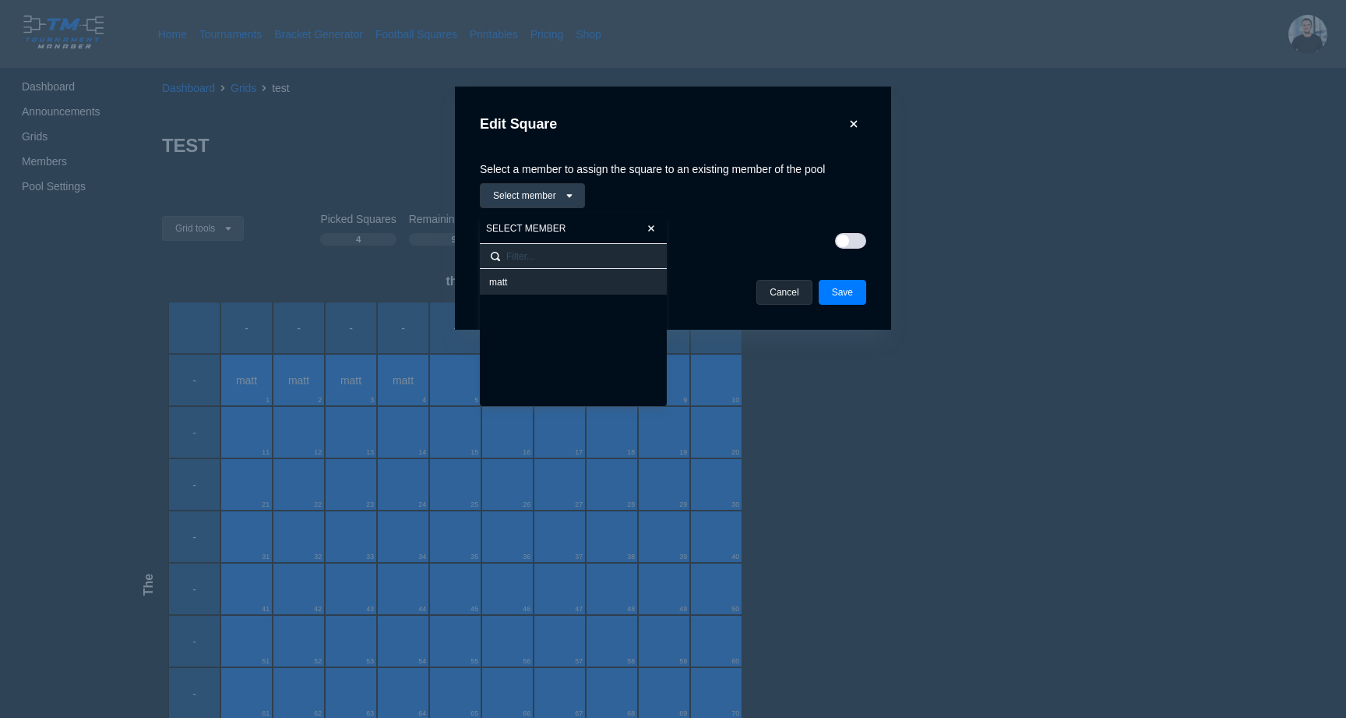
click at [549, 288] on div "matt" at bounding box center [573, 282] width 187 height 26
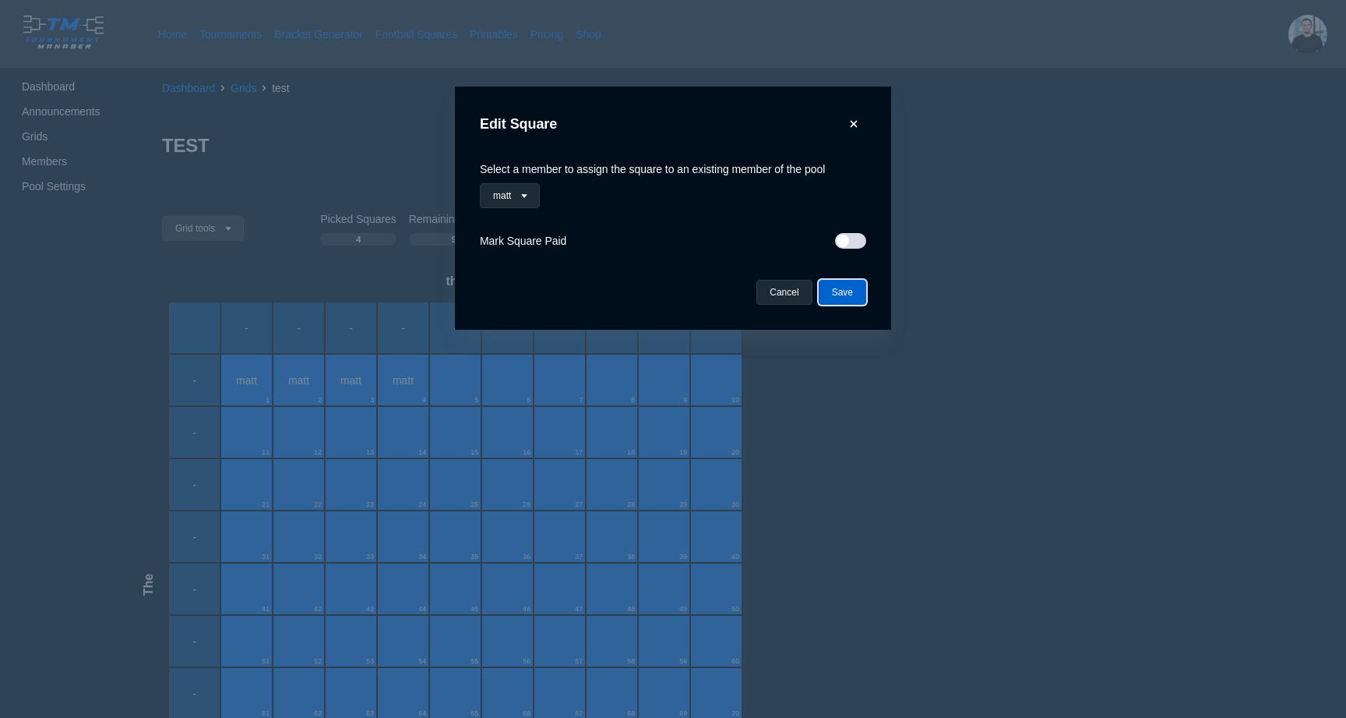
click at [861, 291] on button "Save" at bounding box center [843, 292] width 48 height 25
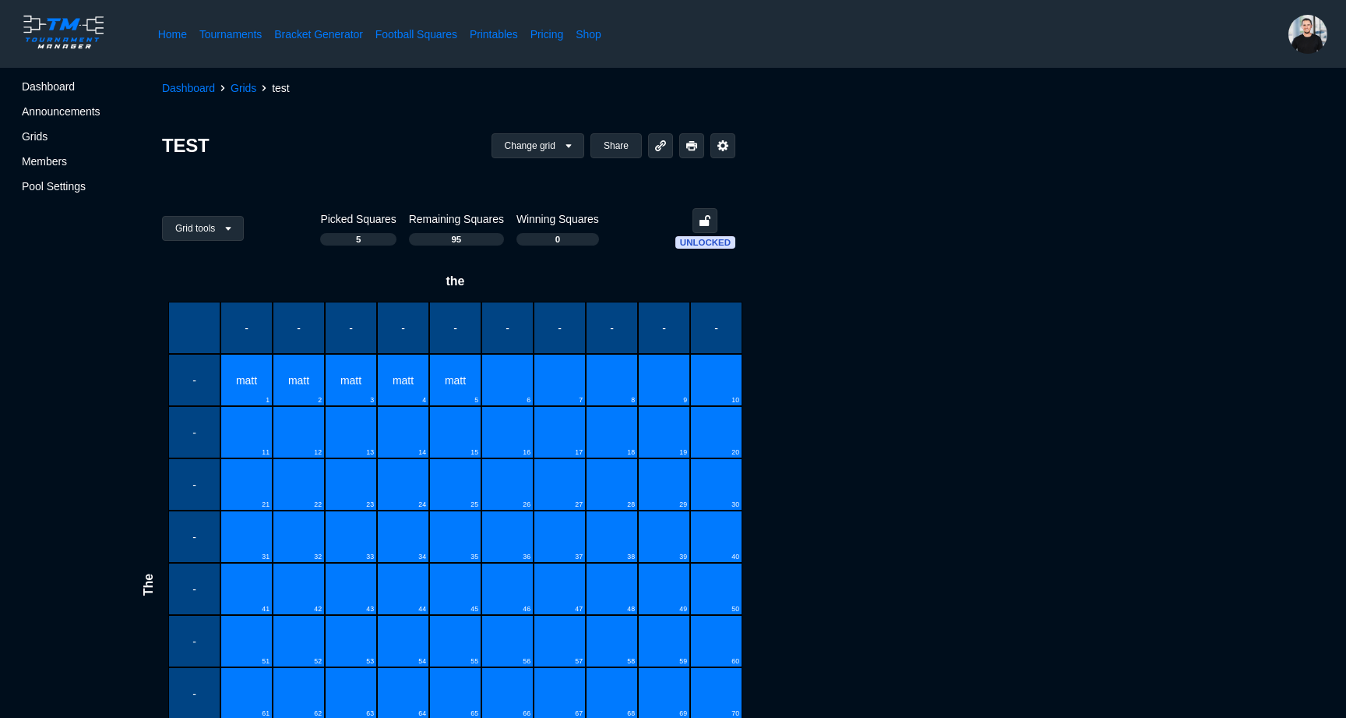
click at [506, 377] on div "6" at bounding box center [508, 380] width 52 height 52
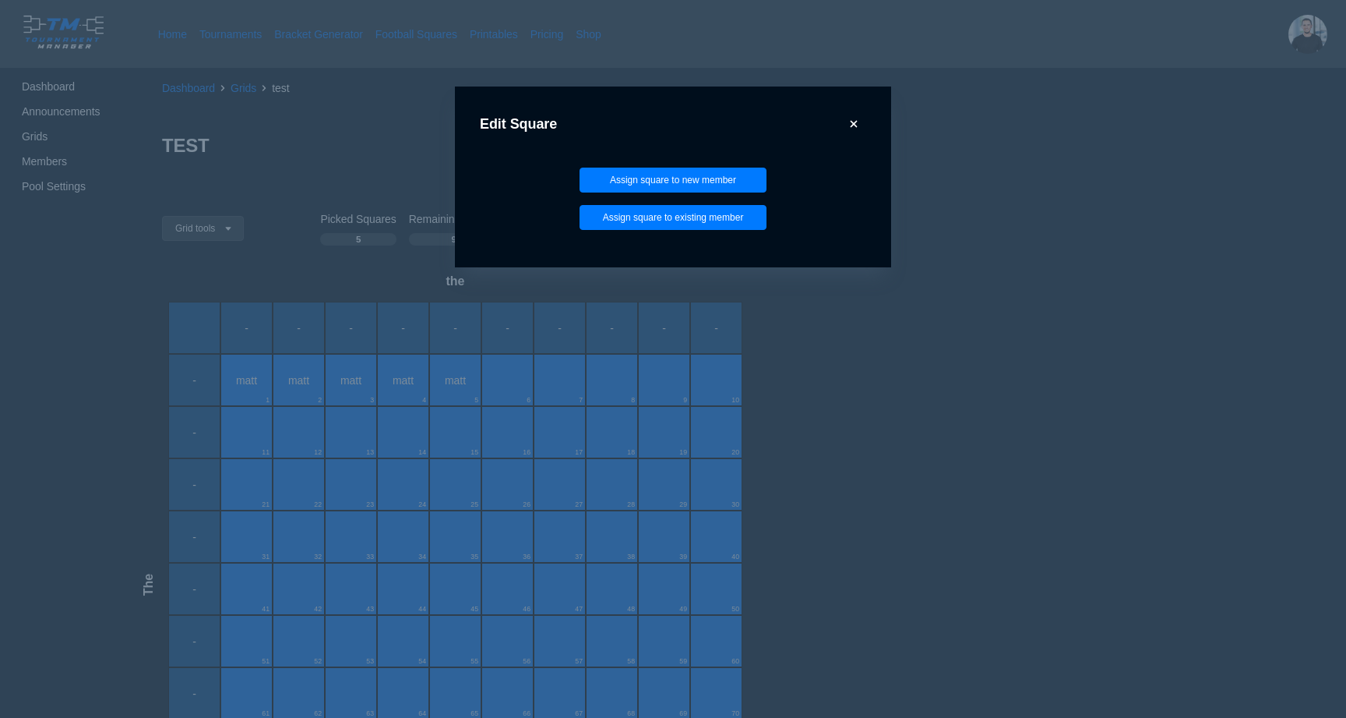
click at [631, 233] on div "Assign square to new member Assign square to existing member" at bounding box center [673, 198] width 187 height 75
click at [634, 231] on div "Assign square to new member Assign square to existing member" at bounding box center [673, 198] width 187 height 75
click at [654, 203] on div "Assign square to new member Assign square to existing member" at bounding box center [673, 198] width 187 height 75
click at [654, 205] on button "Assign square to existing member" at bounding box center [673, 217] width 187 height 25
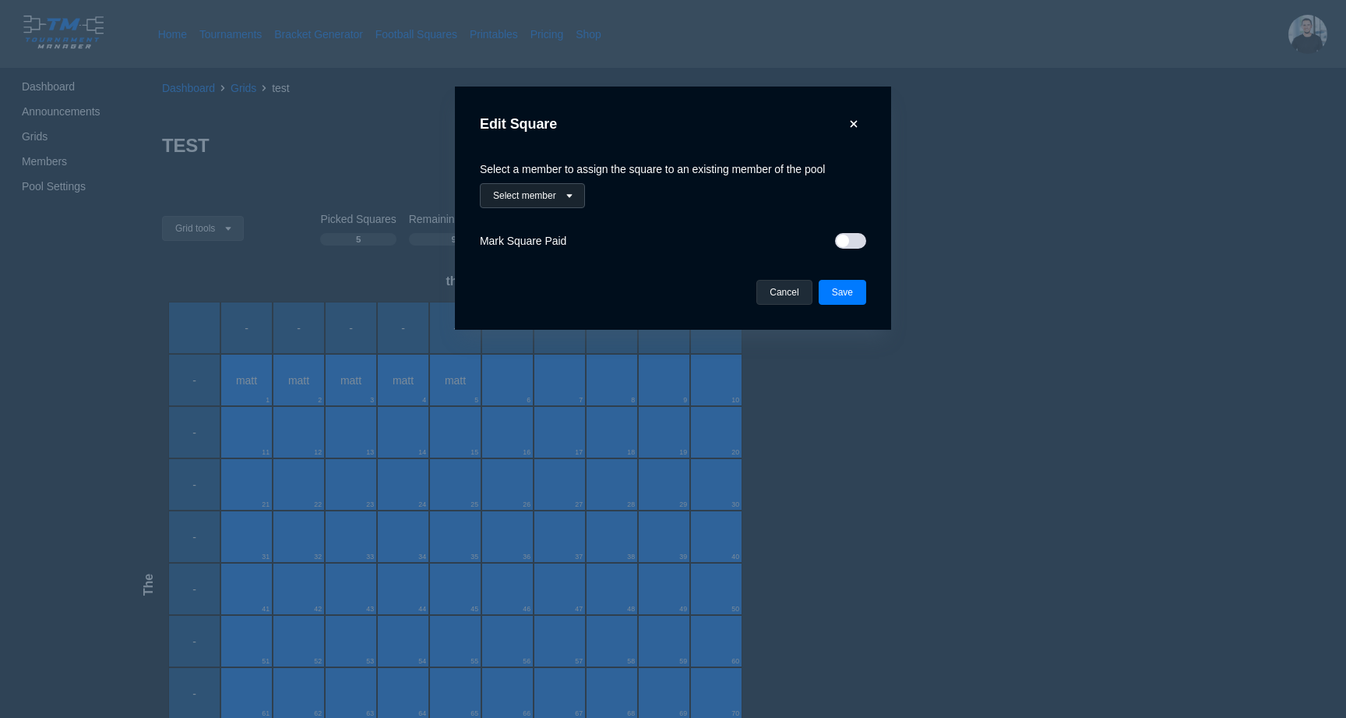
click at [565, 202] on button "Select member" at bounding box center [532, 195] width 105 height 25
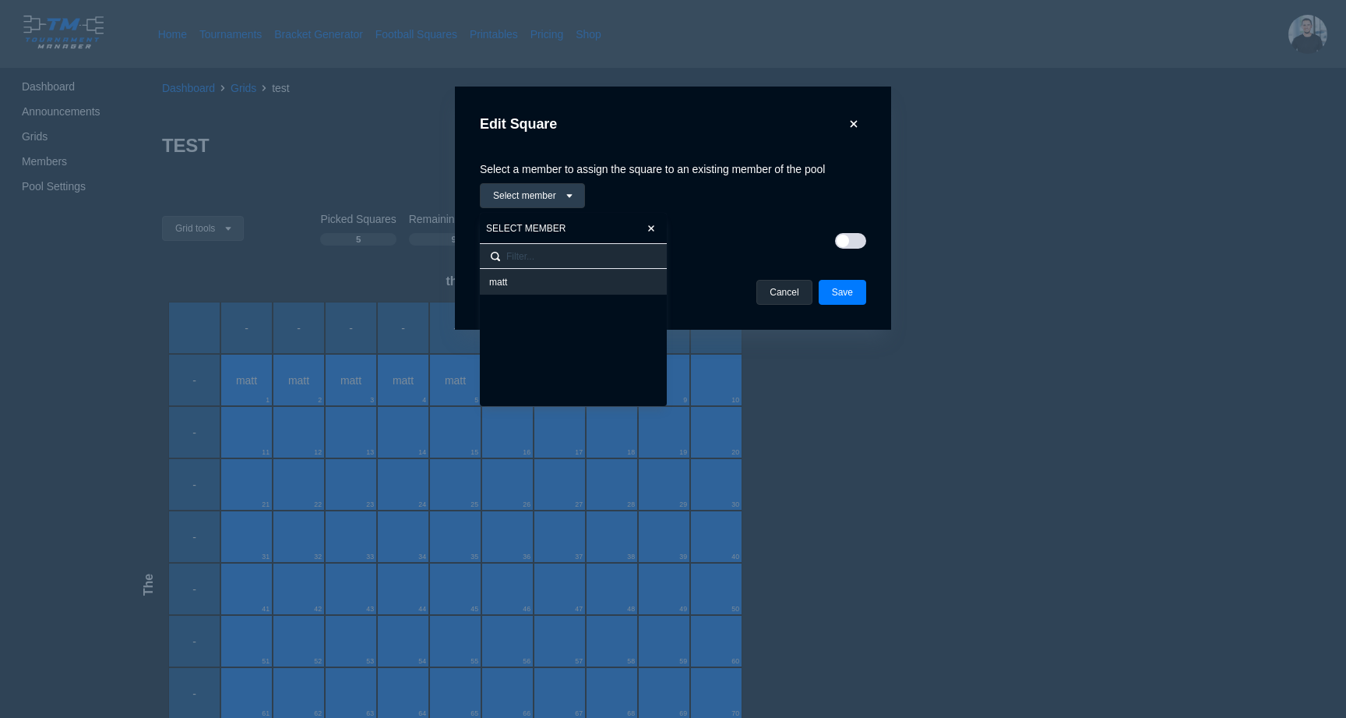
click at [561, 274] on div "matt" at bounding box center [573, 282] width 187 height 26
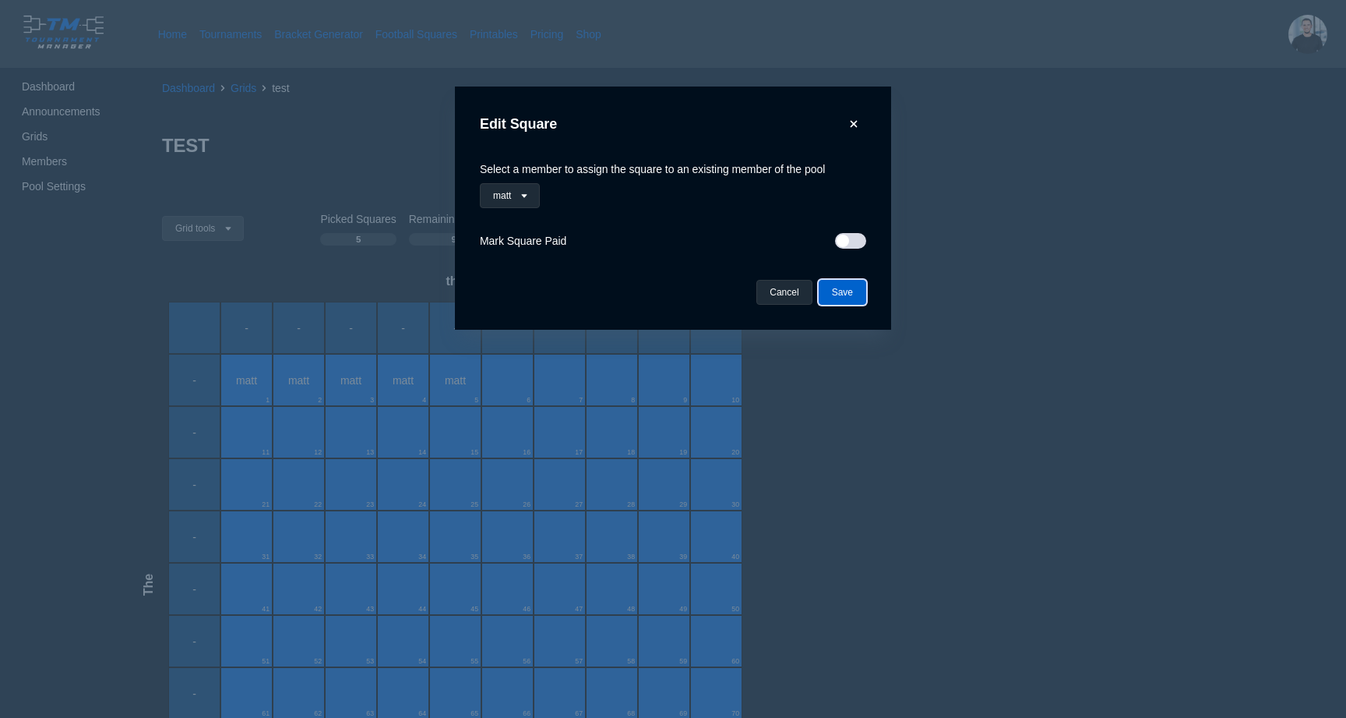
click at [844, 297] on button "Save" at bounding box center [843, 292] width 48 height 25
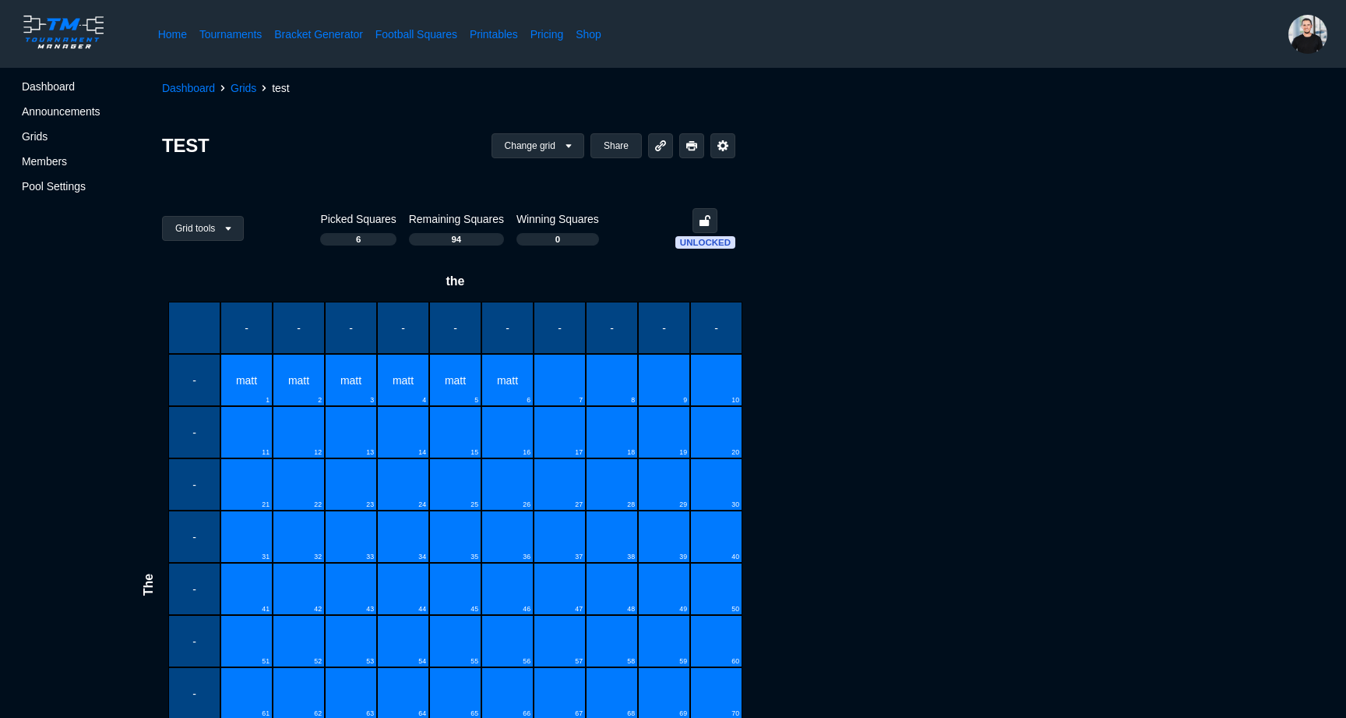
click at [567, 382] on div "7" at bounding box center [560, 380] width 52 height 52
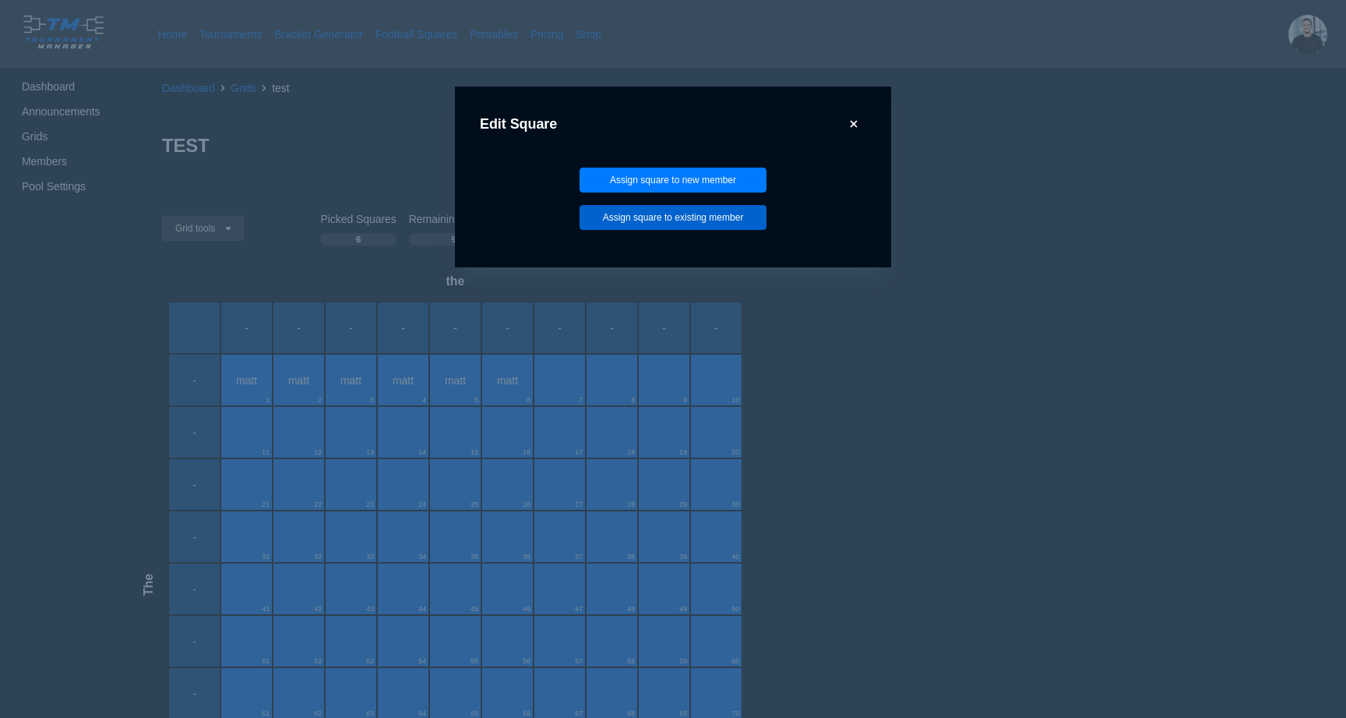
click at [676, 214] on button "Assign square to existing member" at bounding box center [673, 217] width 187 height 25
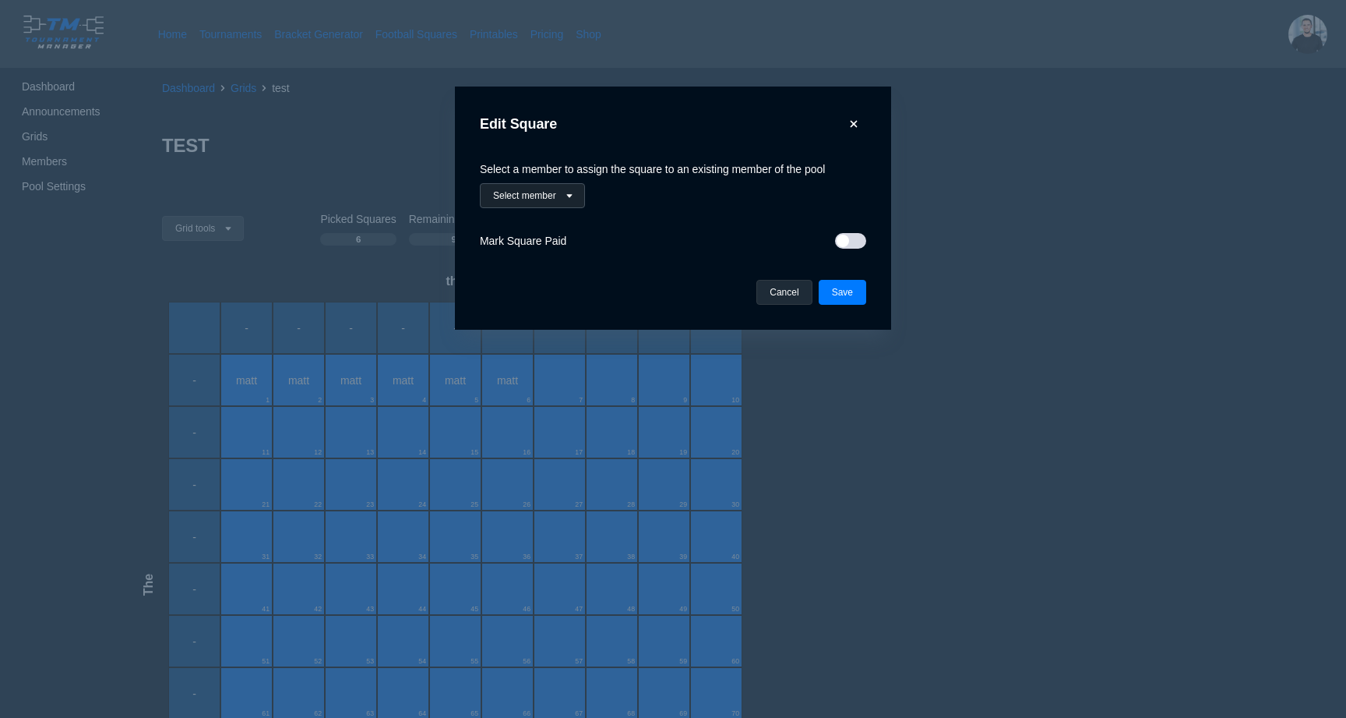
click at [581, 188] on button "Select member" at bounding box center [532, 195] width 105 height 25
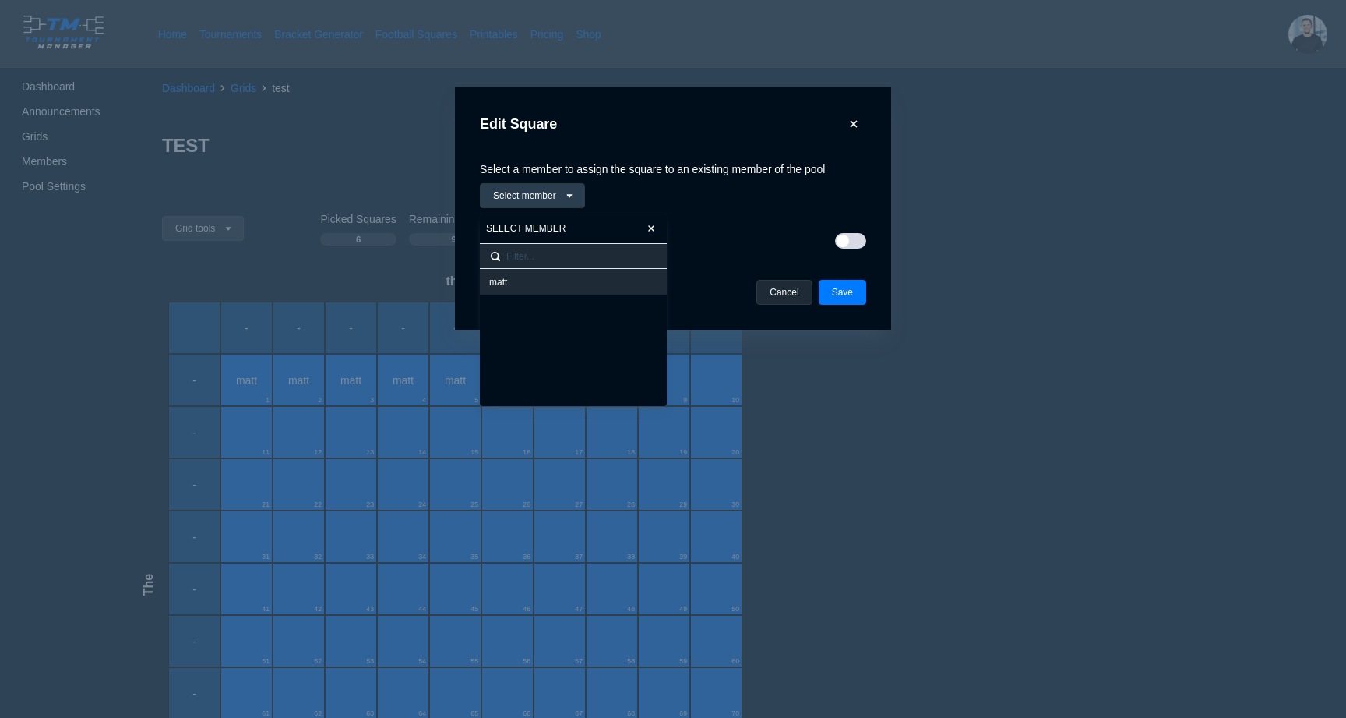
click at [532, 283] on div "matt" at bounding box center [573, 282] width 168 height 12
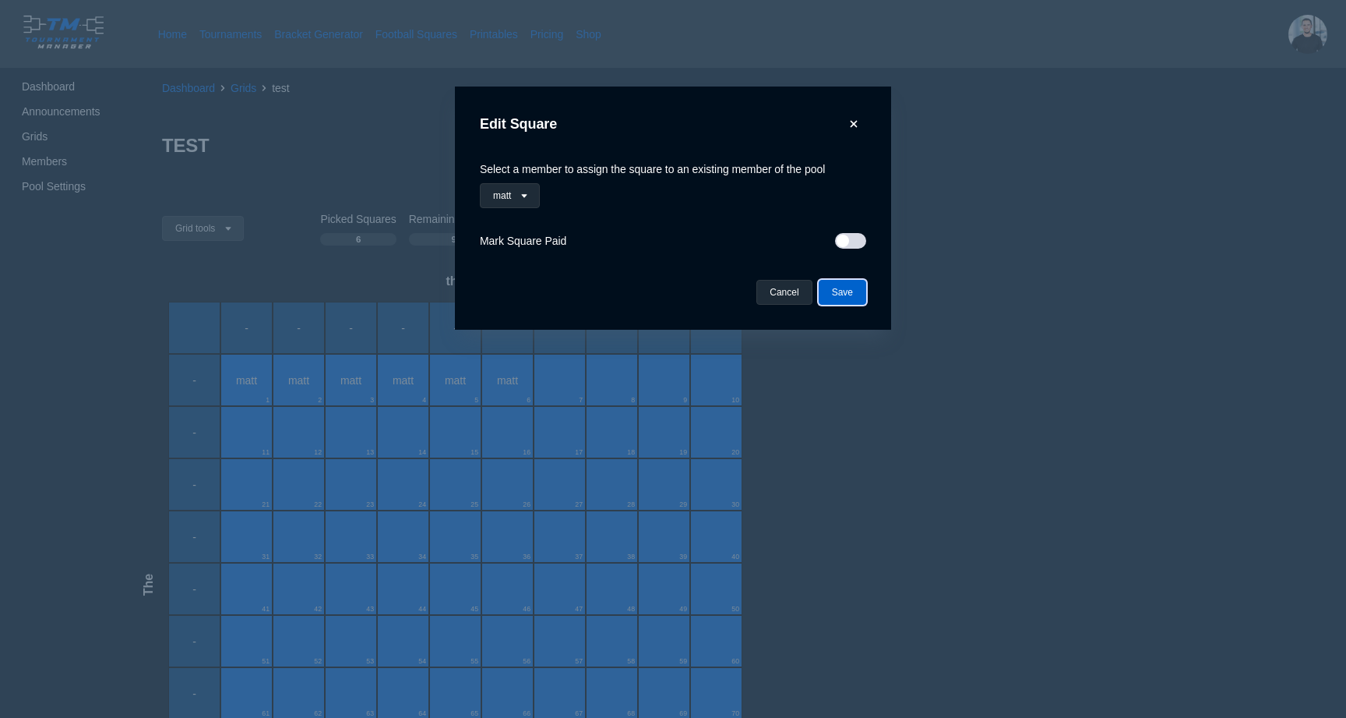
click at [850, 293] on button "Save" at bounding box center [843, 292] width 48 height 25
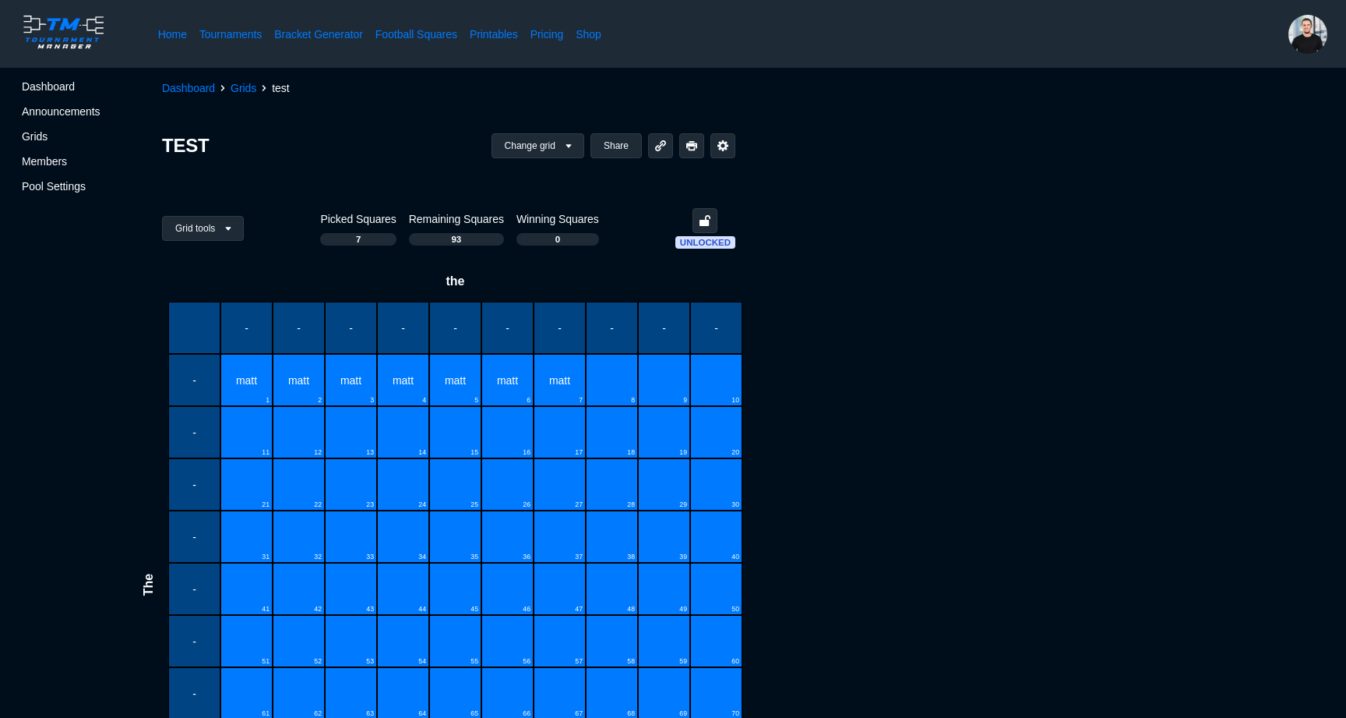
click at [608, 370] on div "8" at bounding box center [612, 380] width 52 height 52
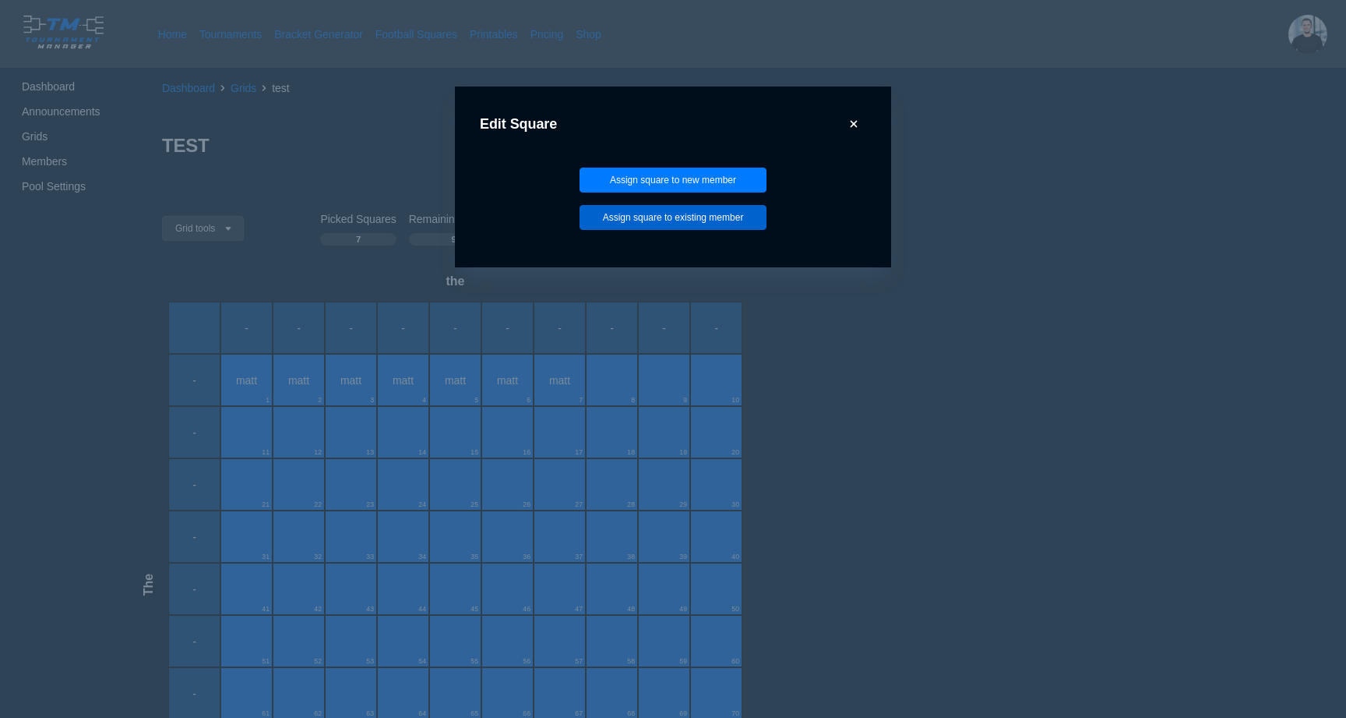
click at [623, 221] on button "Assign square to existing member" at bounding box center [673, 217] width 187 height 25
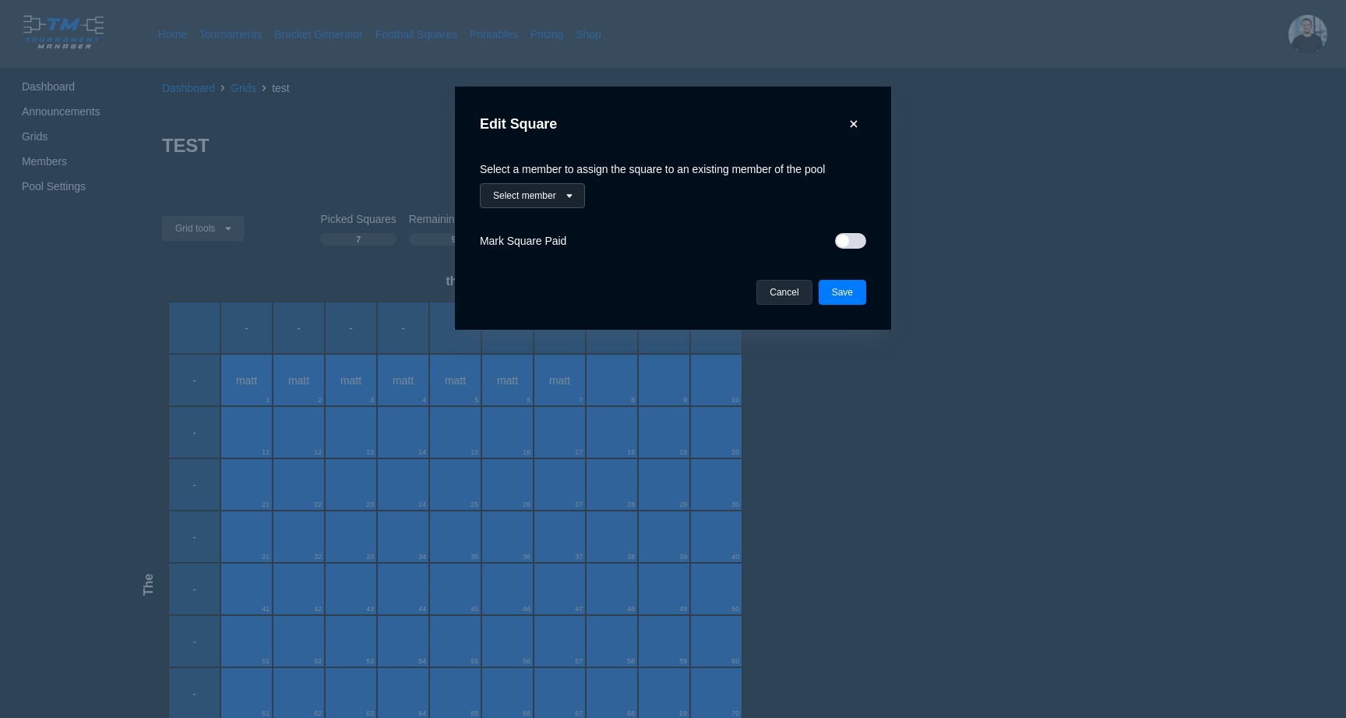
click at [566, 206] on button "Select member" at bounding box center [532, 195] width 105 height 25
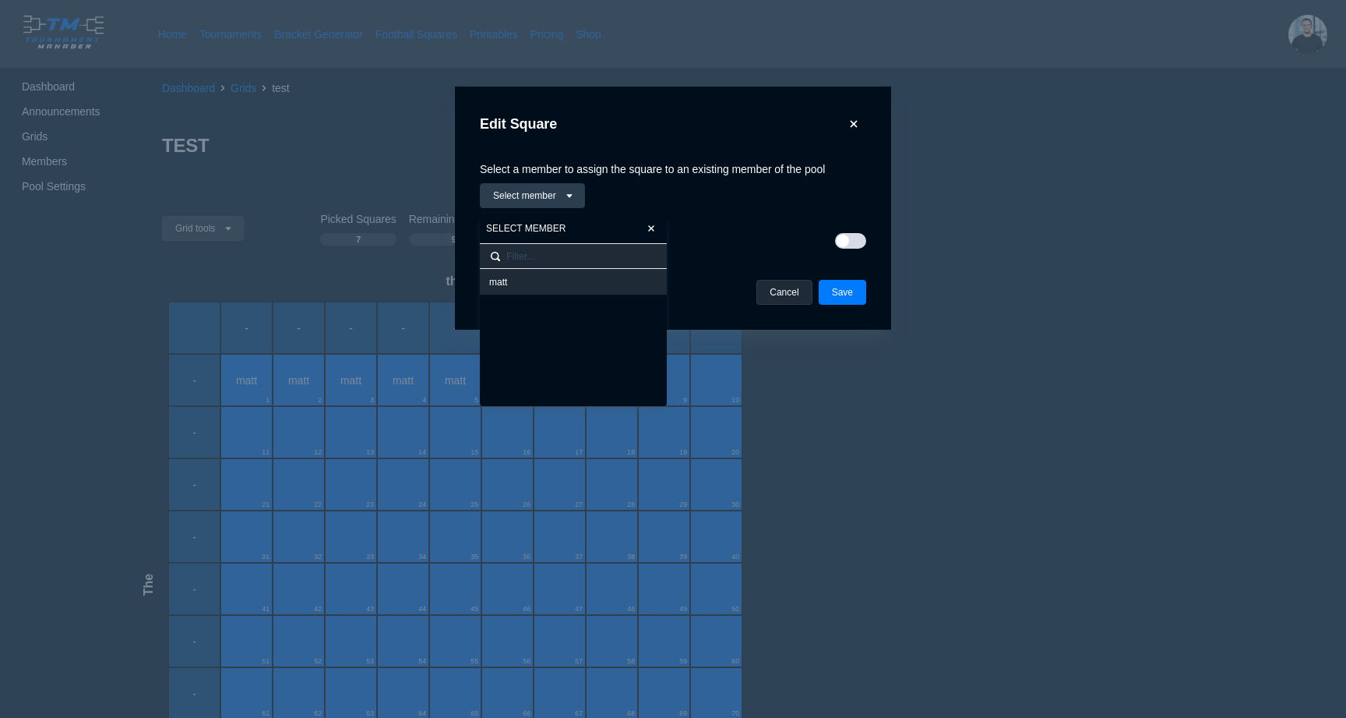
click at [560, 288] on div "matt" at bounding box center [573, 282] width 187 height 26
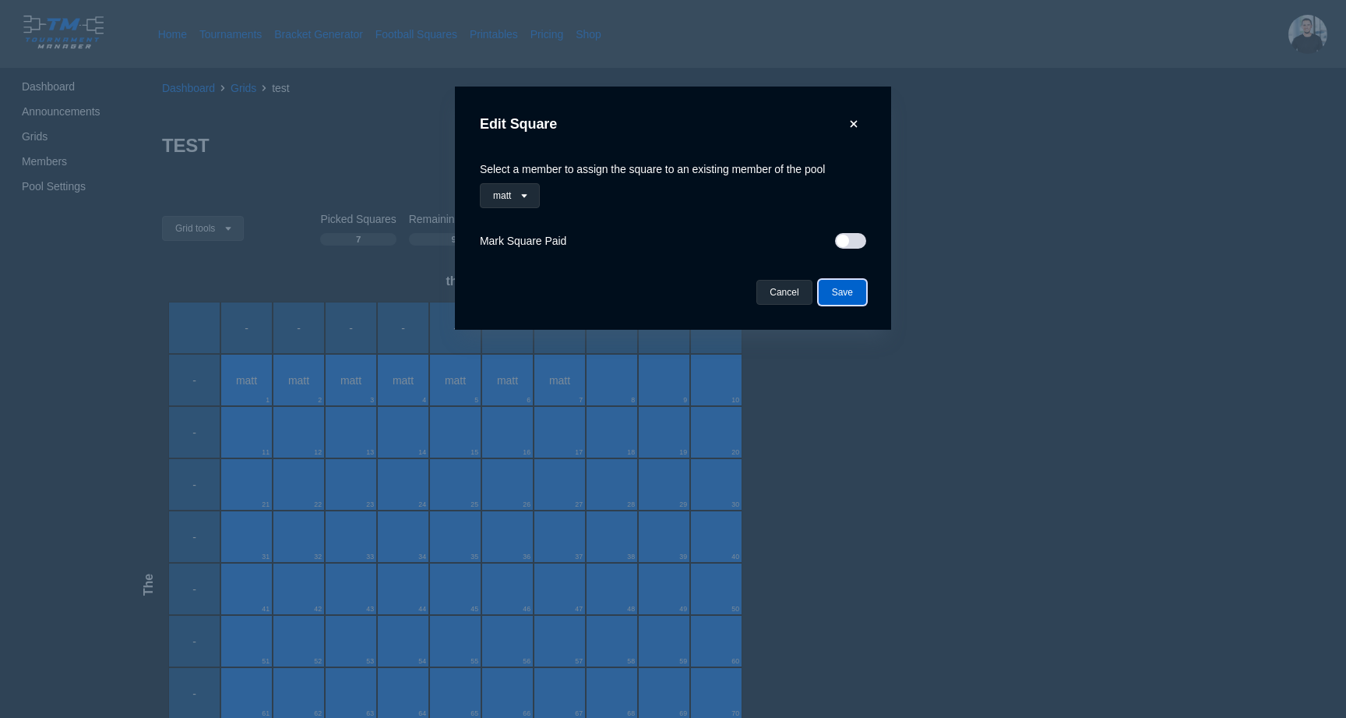
click at [842, 302] on button "Save" at bounding box center [843, 292] width 48 height 25
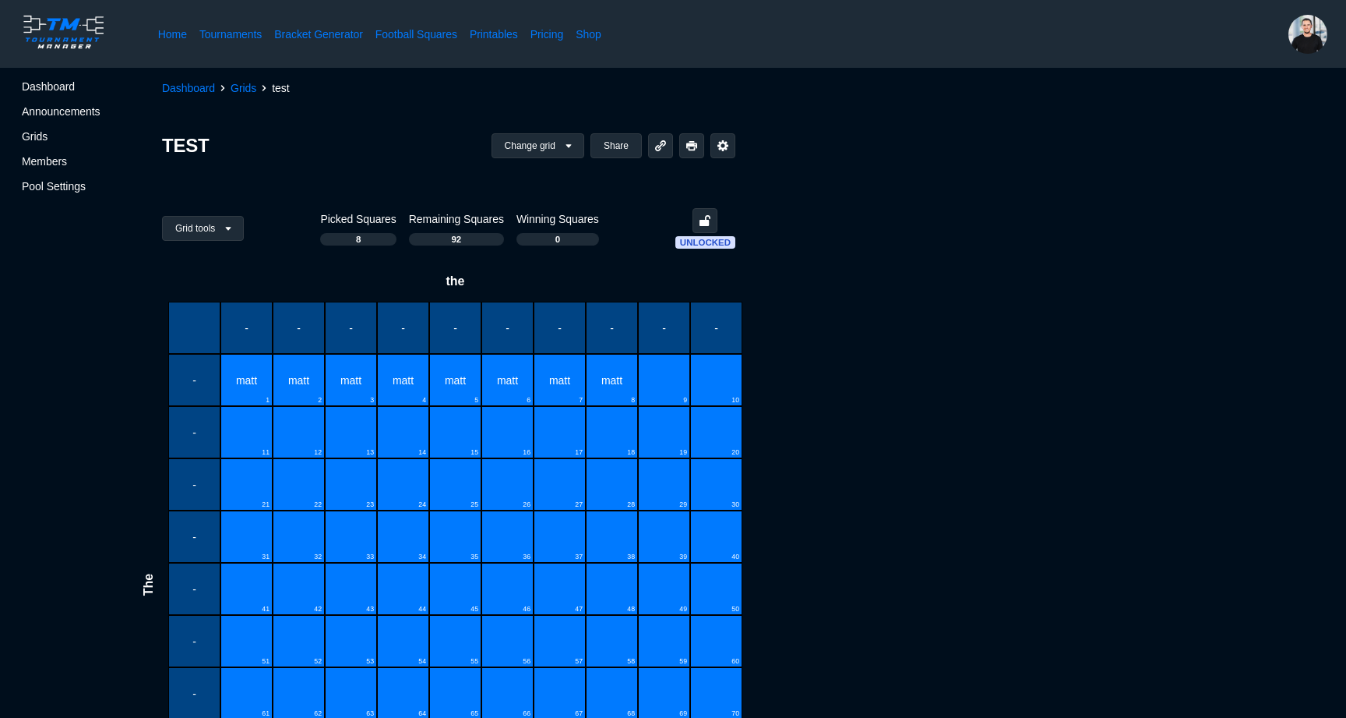
click at [669, 366] on div "9" at bounding box center [664, 380] width 52 height 52
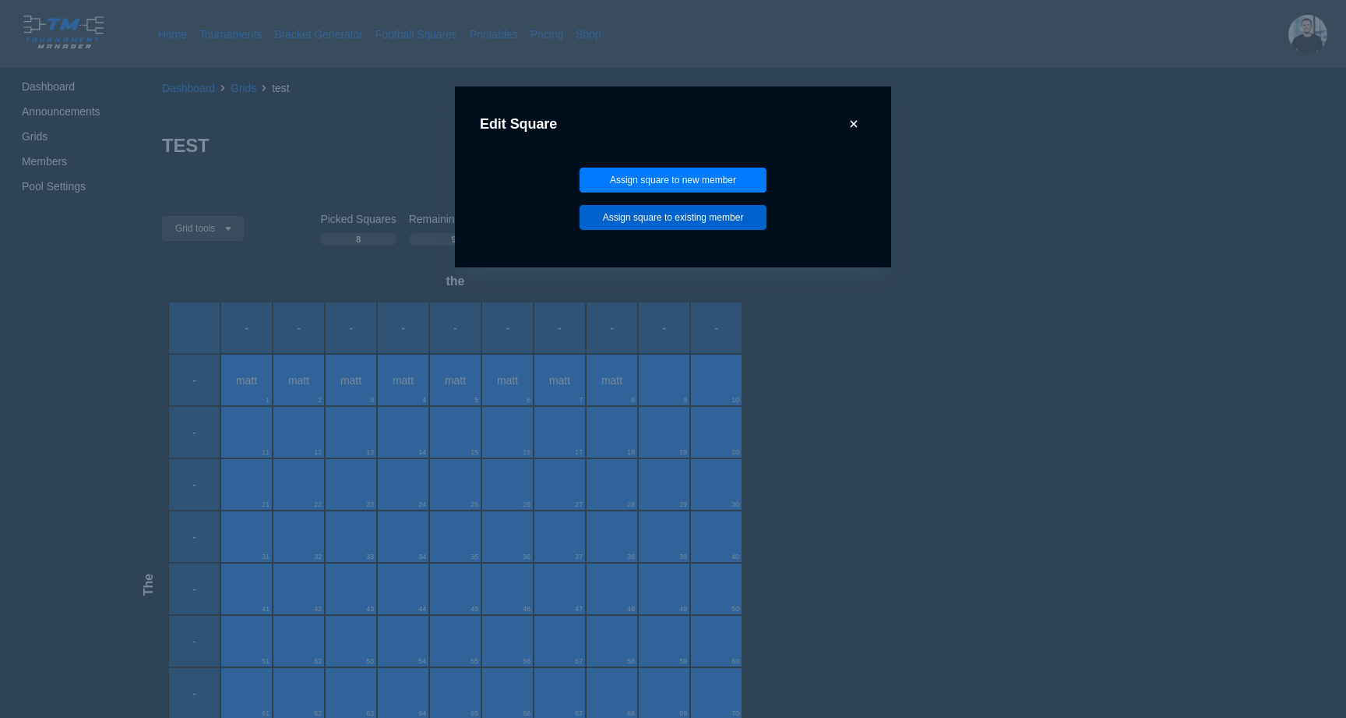
click at [644, 220] on button "Assign square to existing member" at bounding box center [673, 217] width 187 height 25
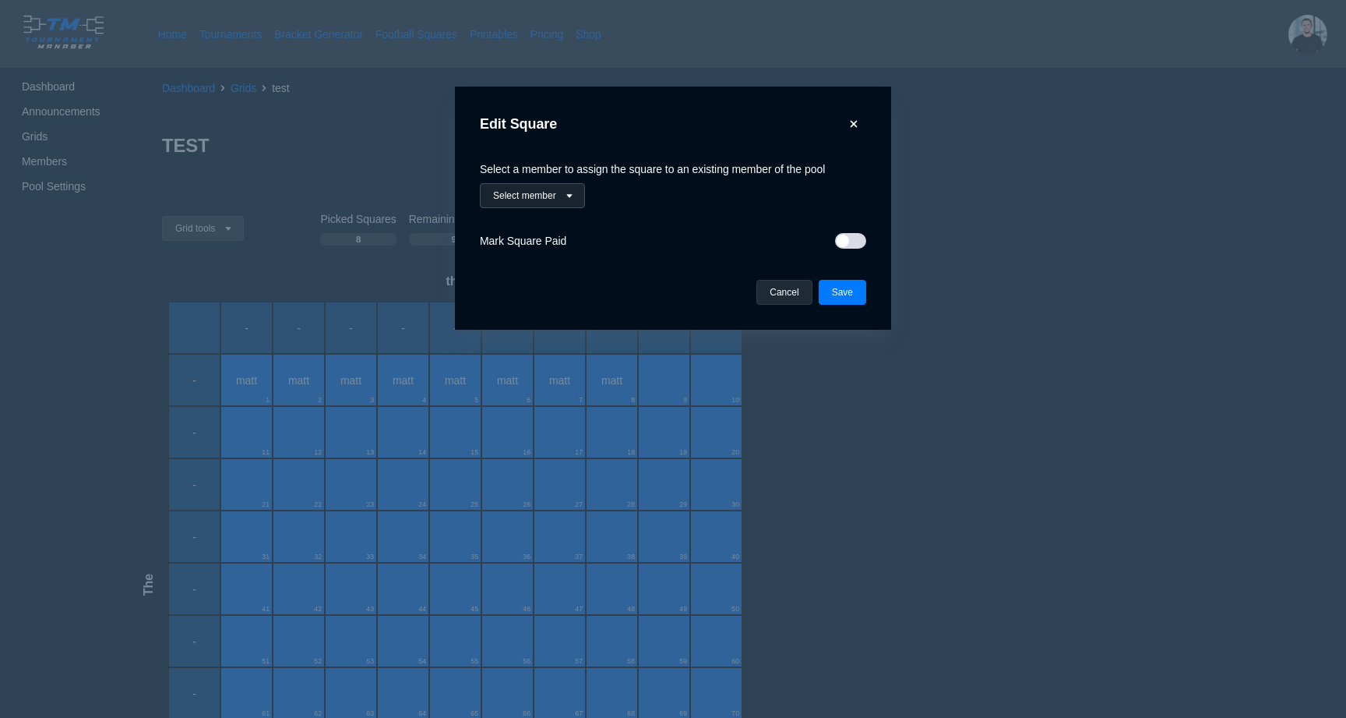
click at [559, 188] on button "Select member" at bounding box center [532, 195] width 105 height 25
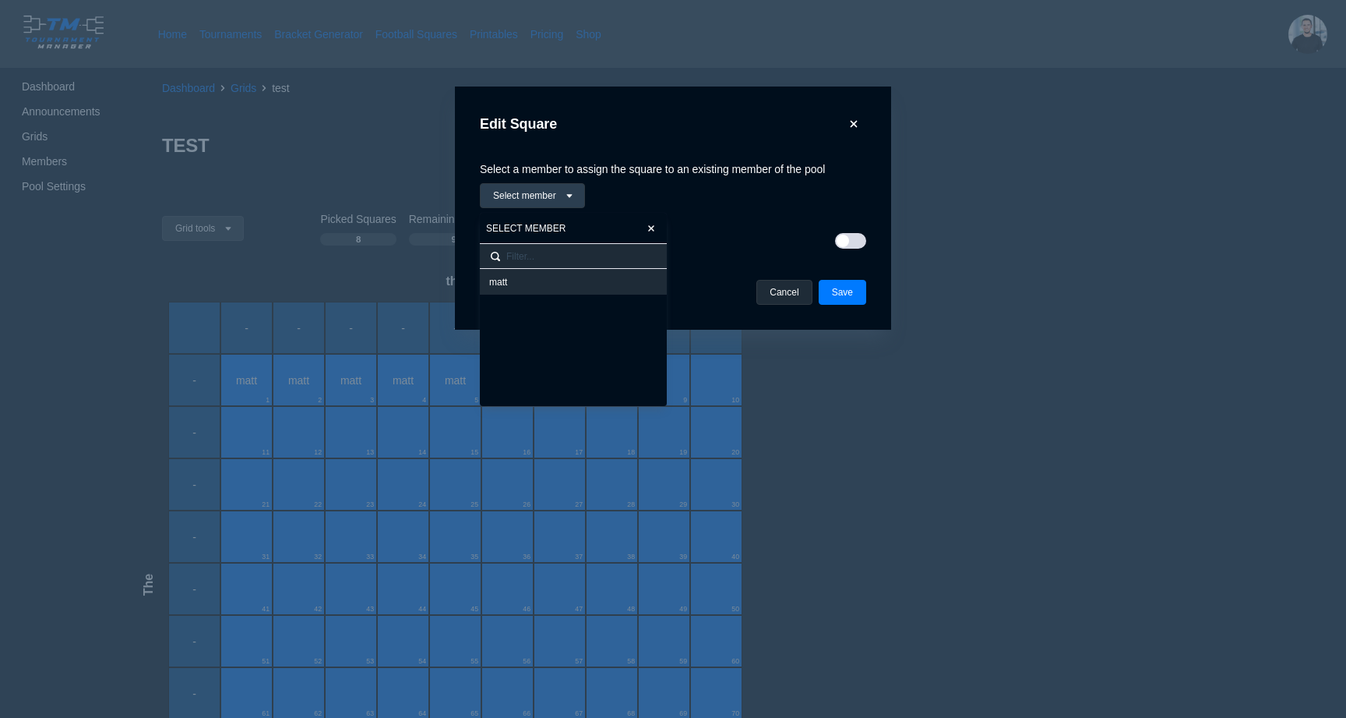
click at [558, 276] on div "matt" at bounding box center [573, 282] width 168 height 12
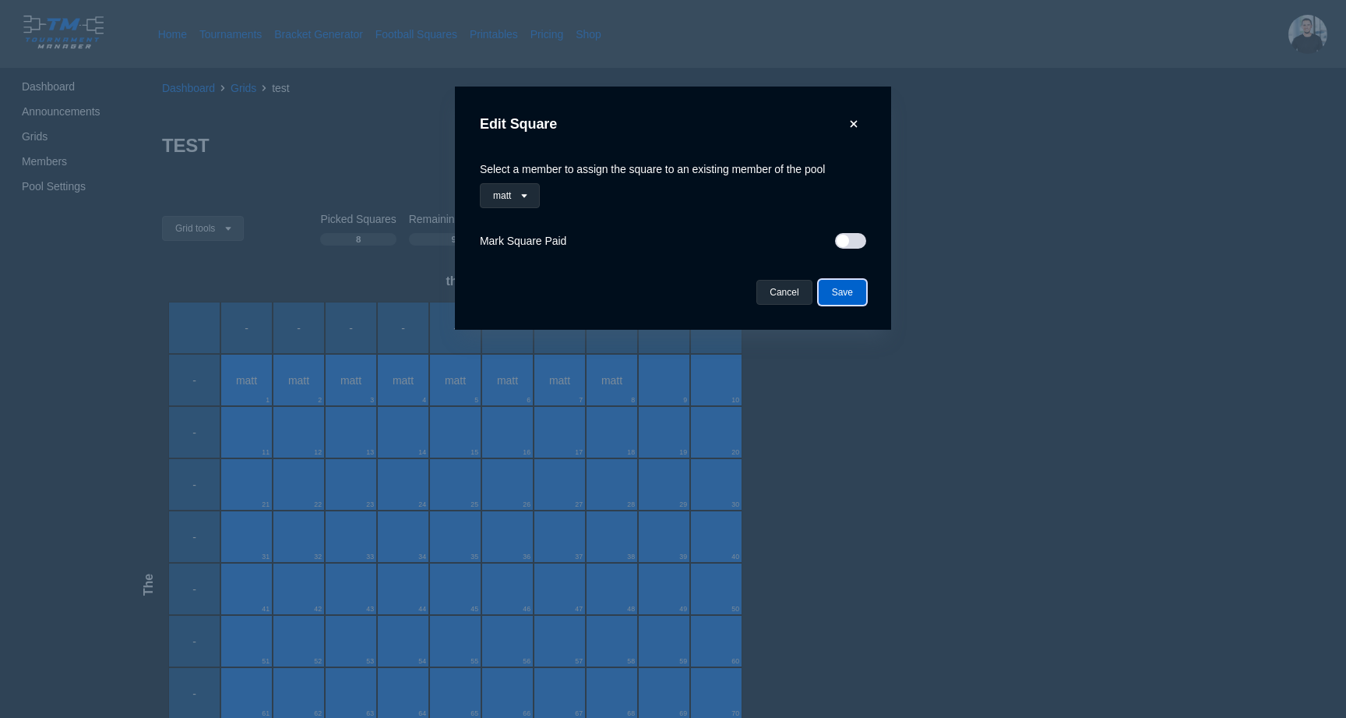
click at [851, 288] on button "Save" at bounding box center [843, 292] width 48 height 25
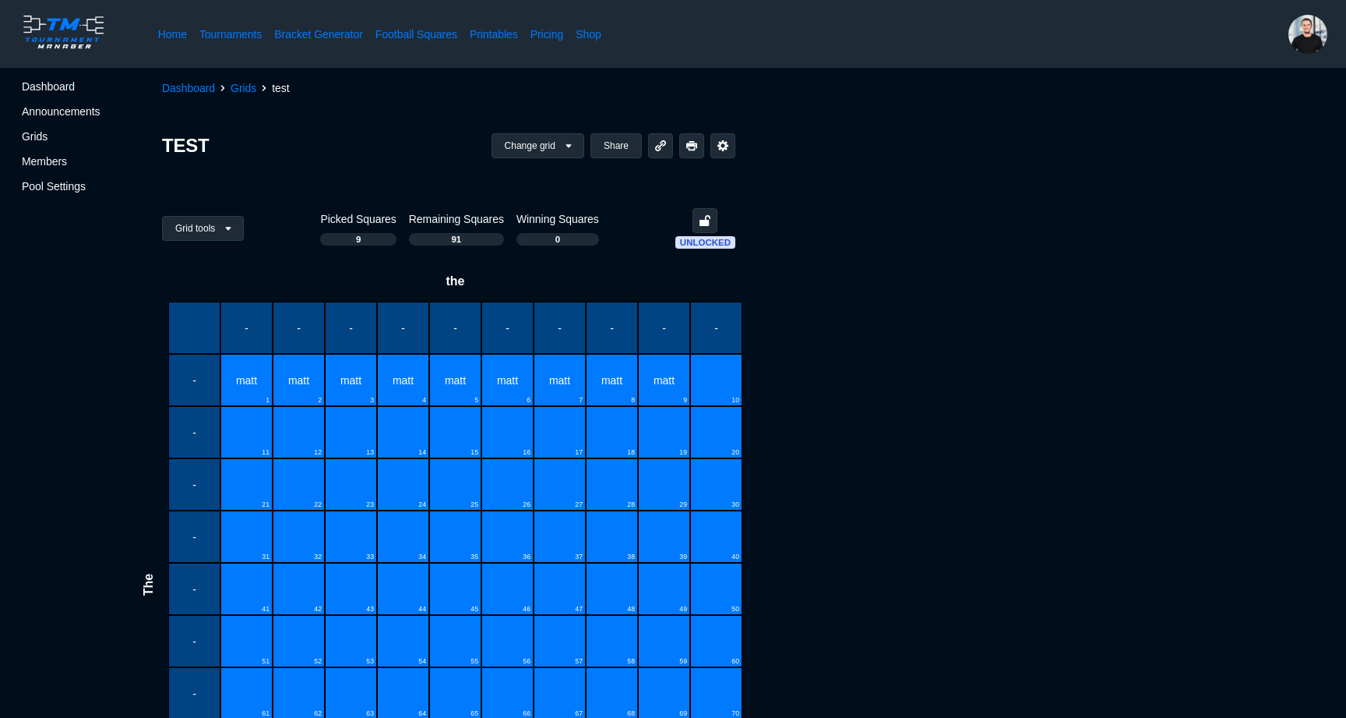
click at [722, 382] on div "10" at bounding box center [716, 380] width 52 height 52
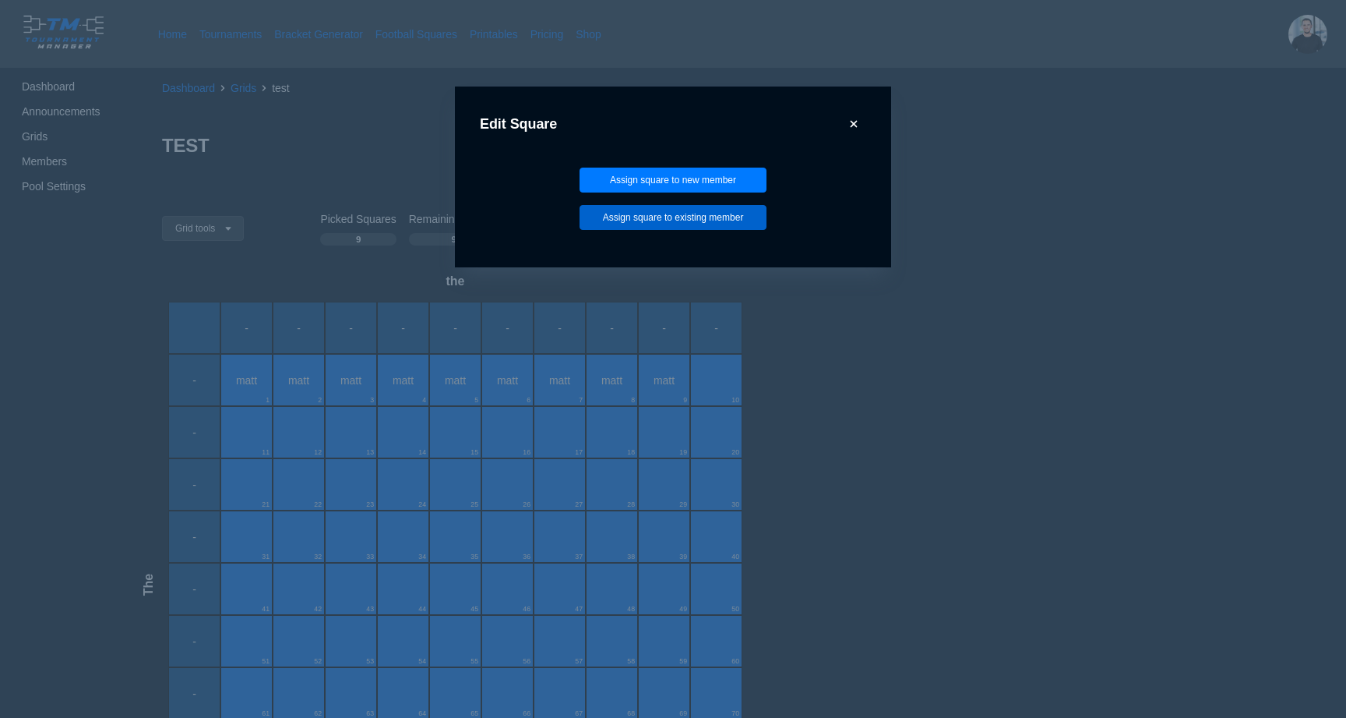
click at [713, 217] on button "Assign square to existing member" at bounding box center [673, 217] width 187 height 25
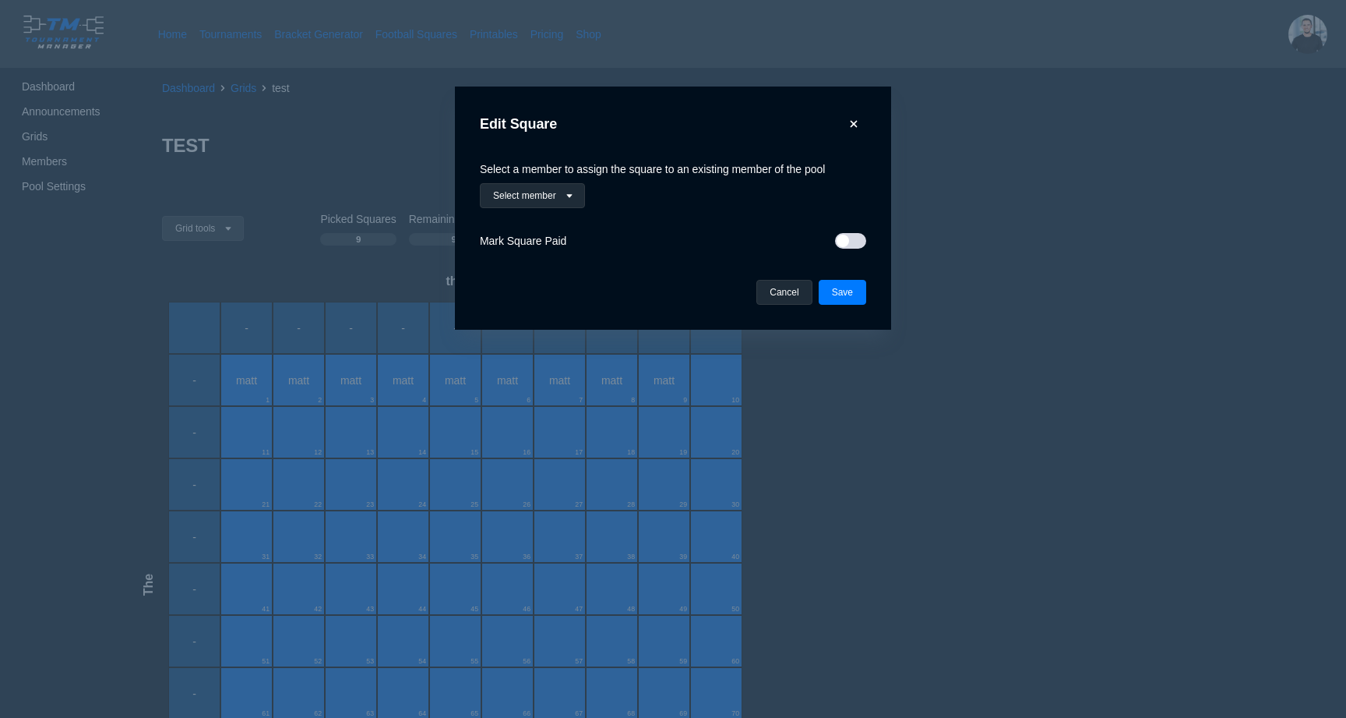
click at [578, 164] on span "Select a member to assign the square to an existing member of the pool" at bounding box center [652, 169] width 345 height 12
click at [578, 185] on button "Select member" at bounding box center [532, 195] width 105 height 25
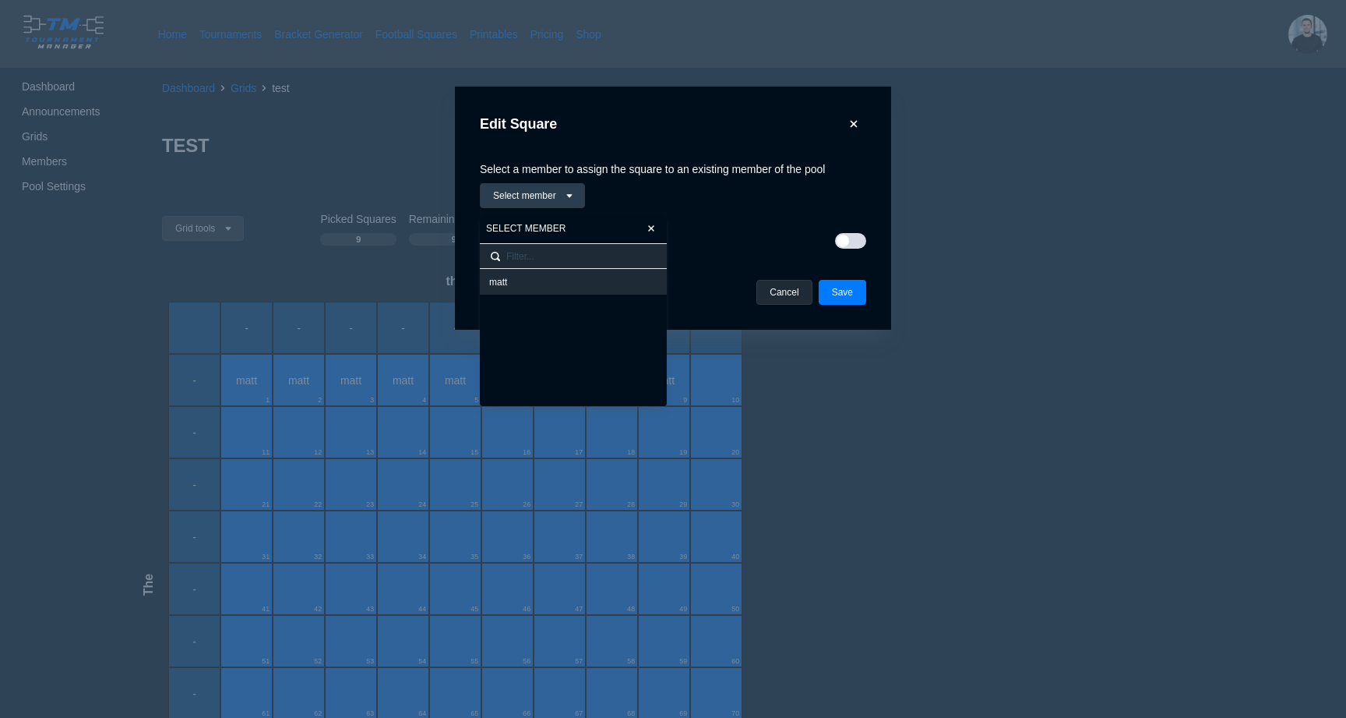
click at [540, 276] on div "matt" at bounding box center [573, 282] width 168 height 12
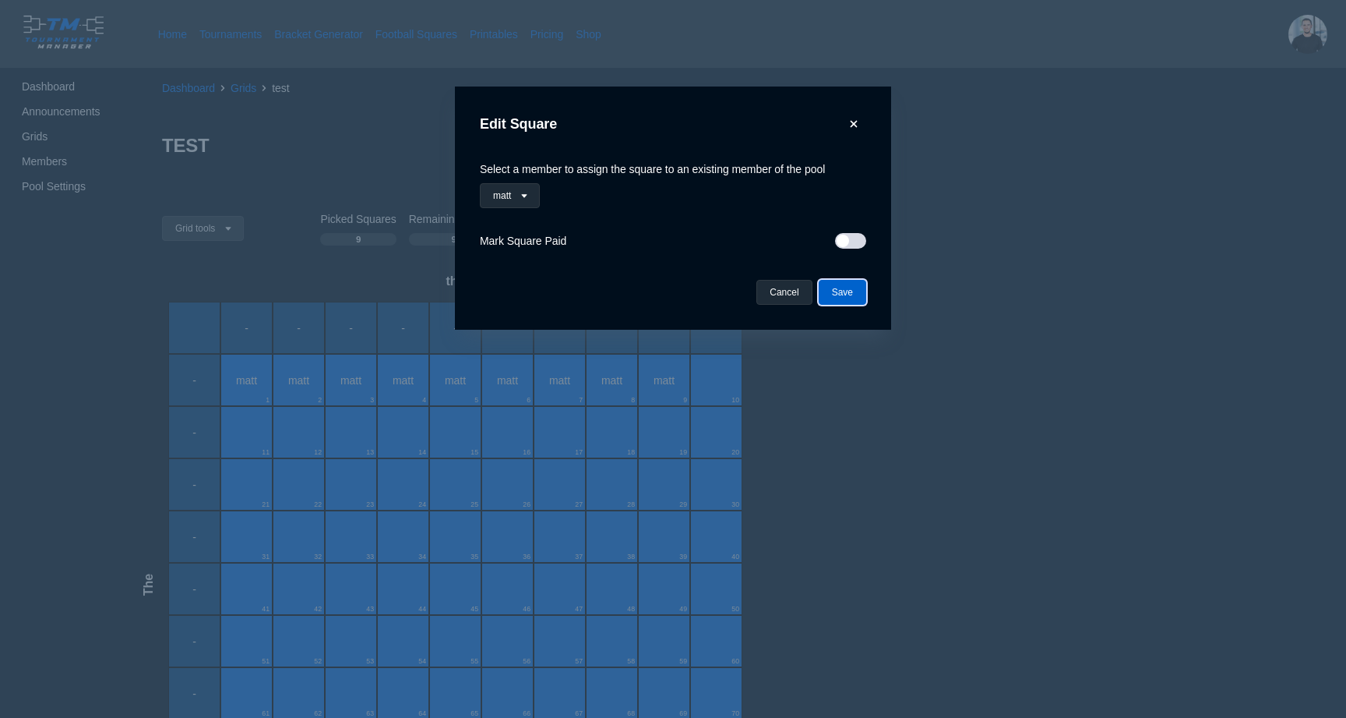
click at [841, 289] on button "Save" at bounding box center [843, 292] width 48 height 25
